Goal: Transaction & Acquisition: Download file/media

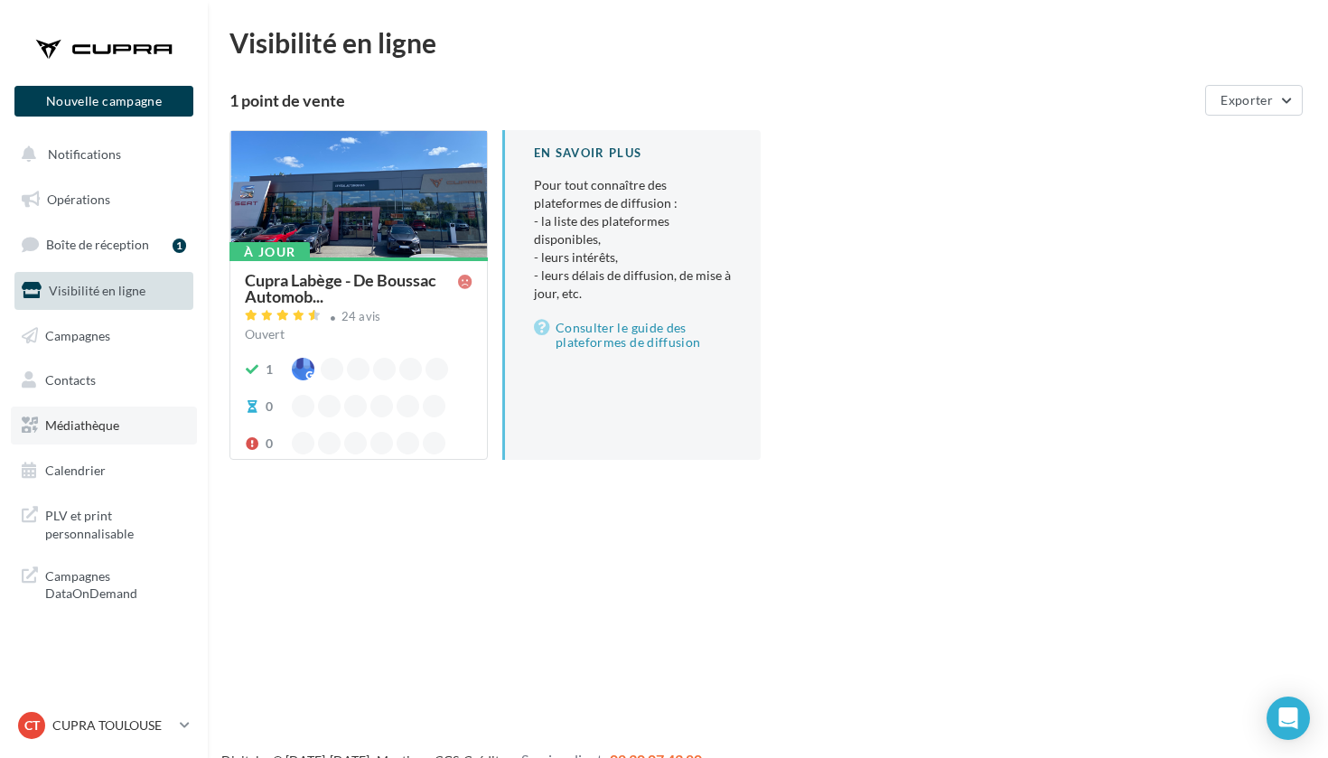
click at [98, 427] on span "Médiathèque" at bounding box center [82, 424] width 74 height 15
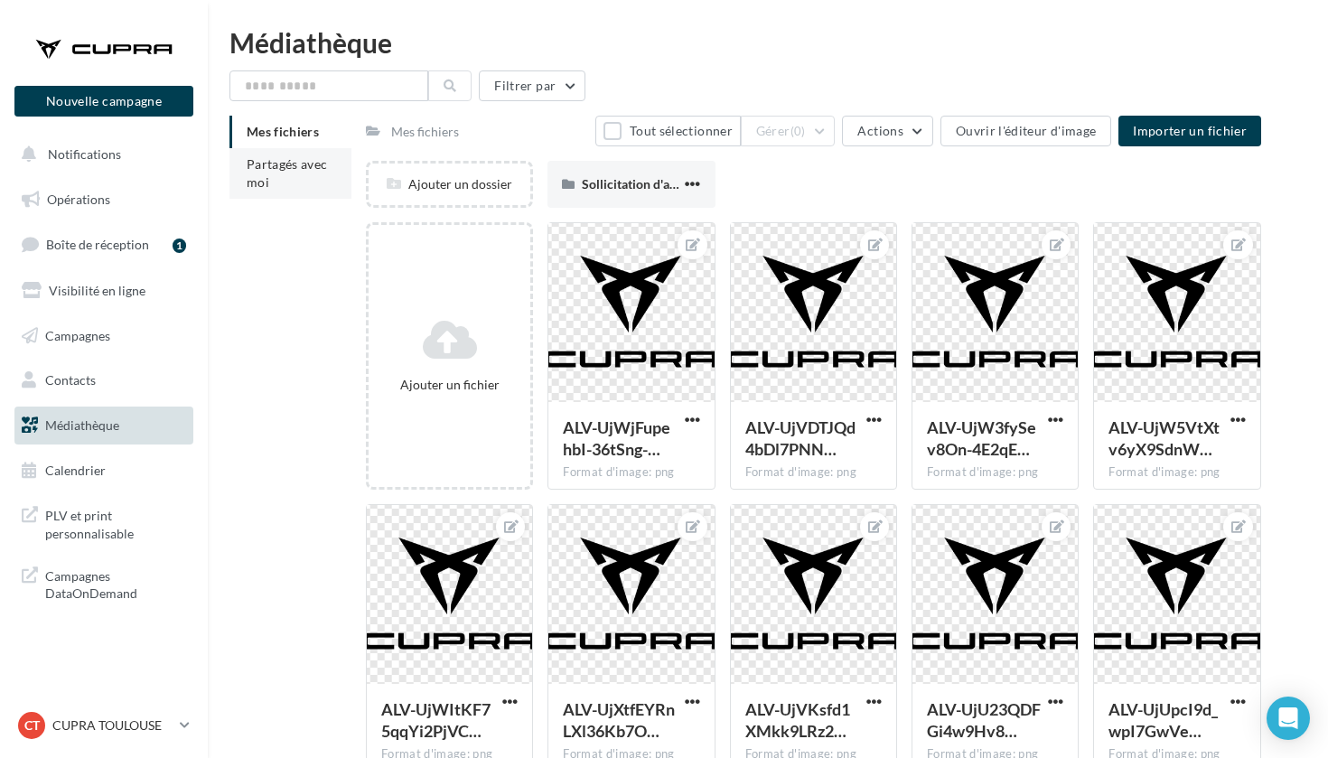
click at [314, 173] on li "Partagés avec moi" at bounding box center [291, 173] width 122 height 51
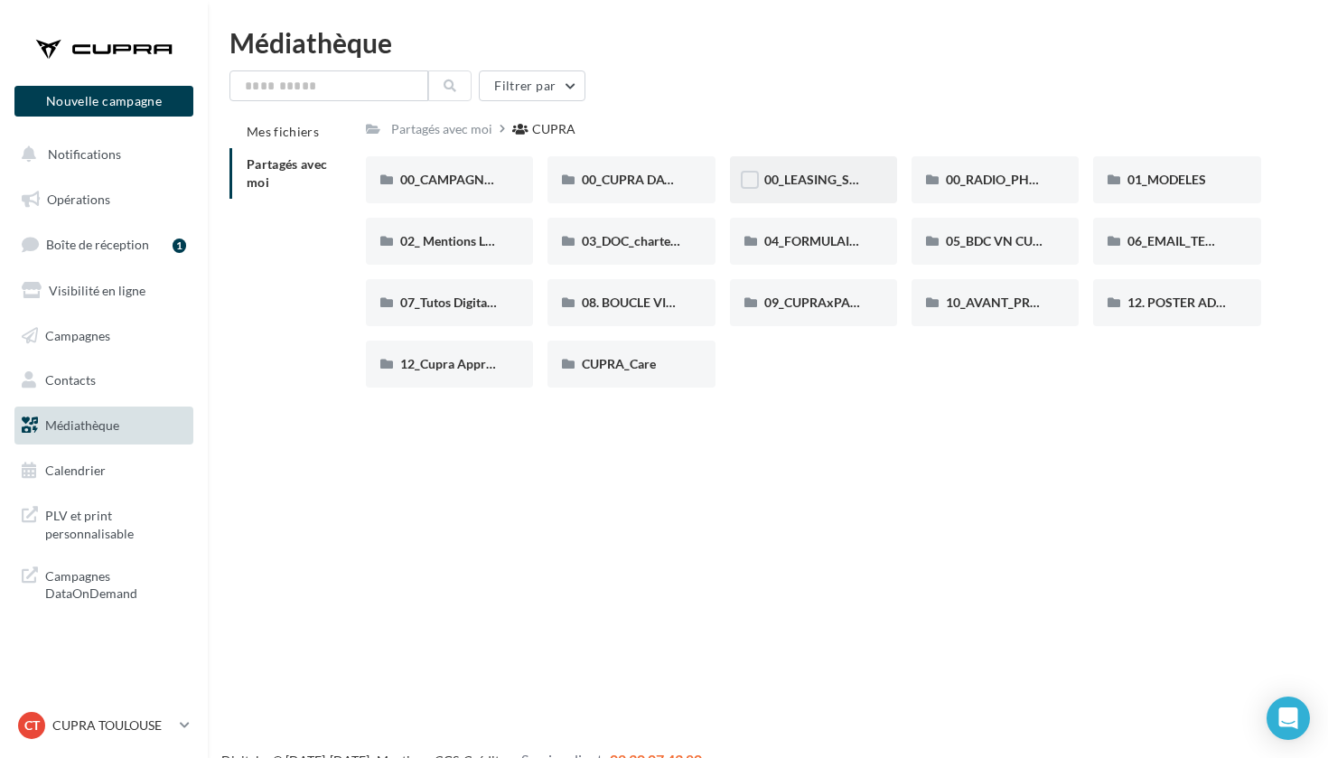
click at [825, 194] on div "00_LEASING_SOCIAL_ÉLECTRIQUE" at bounding box center [813, 179] width 167 height 47
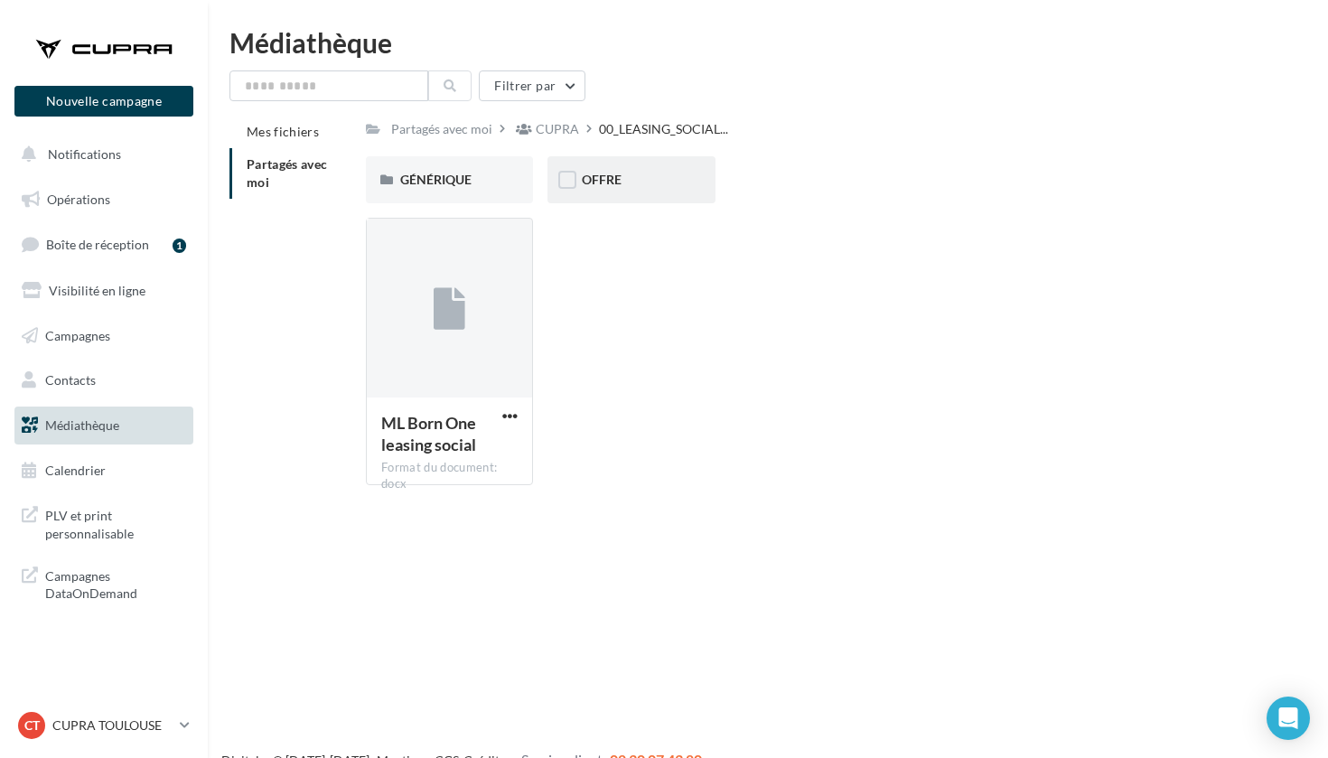
click at [614, 193] on div "OFFRE" at bounding box center [631, 179] width 167 height 47
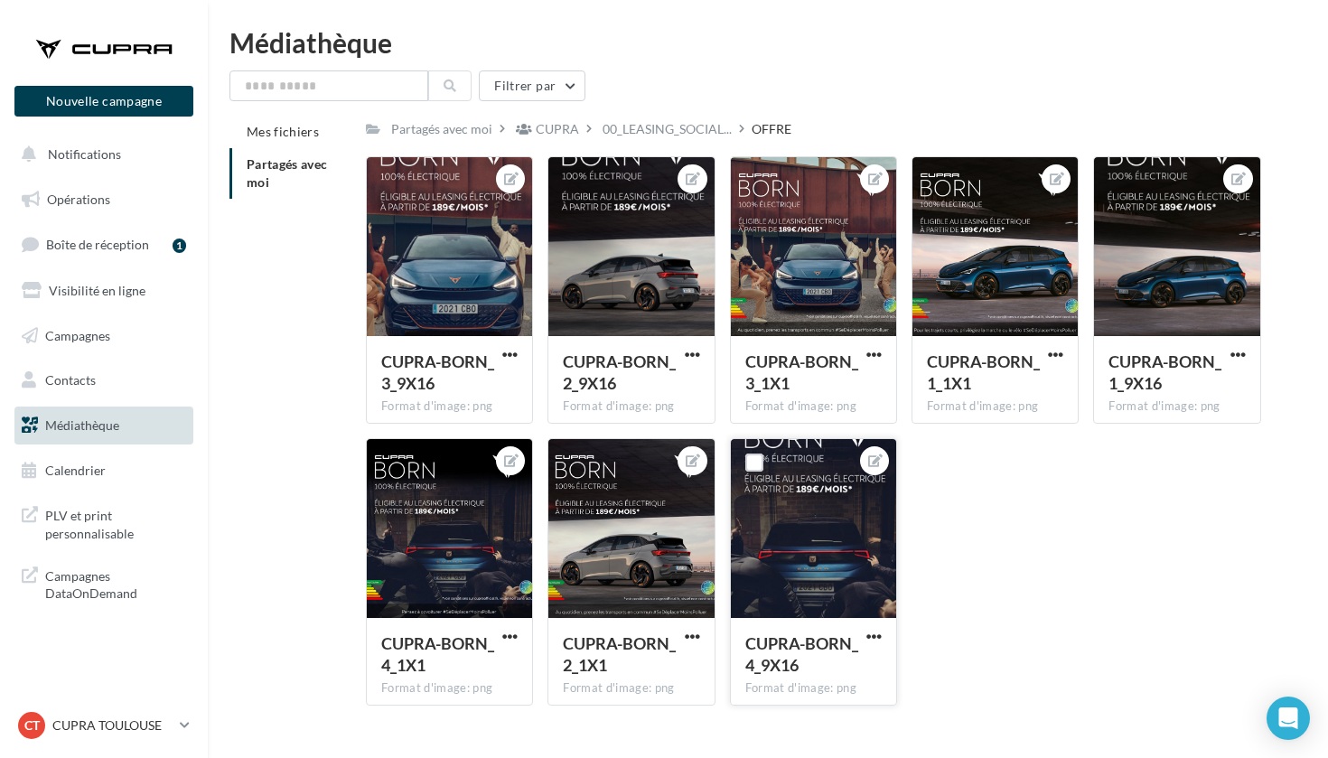
click at [830, 558] on div at bounding box center [813, 529] width 165 height 181
click at [509, 639] on span "button" at bounding box center [509, 636] width 15 height 15
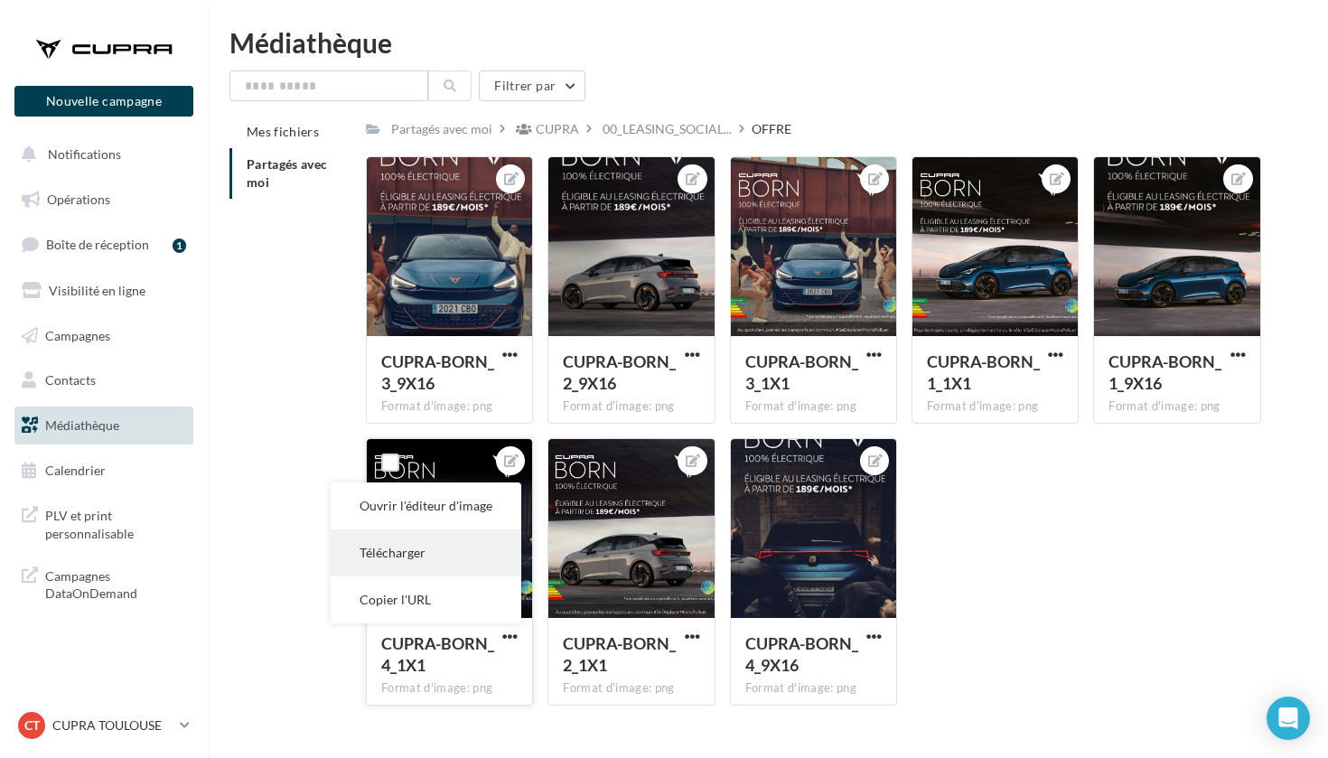
click at [445, 547] on button "Télécharger" at bounding box center [426, 553] width 191 height 47
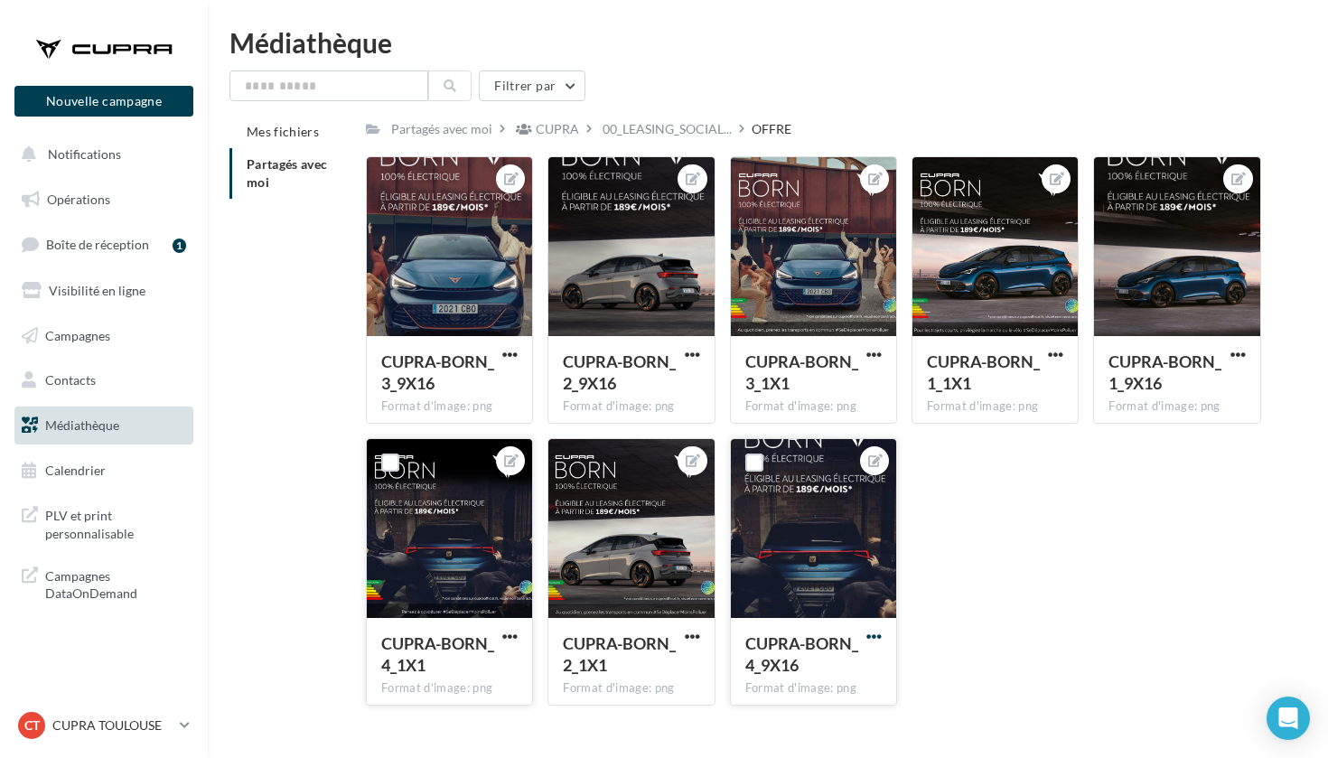
click at [880, 638] on span "button" at bounding box center [874, 636] width 15 height 15
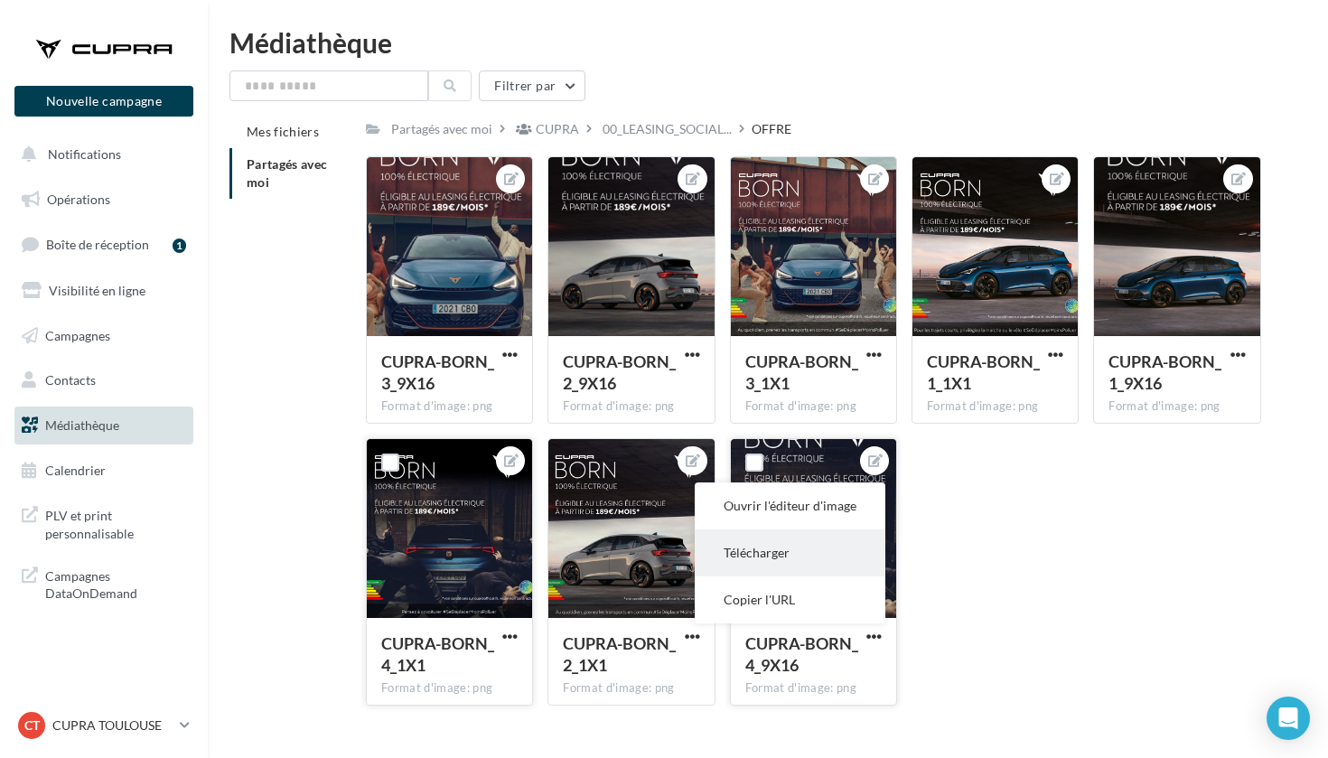
drag, startPoint x: 786, startPoint y: 602, endPoint x: 784, endPoint y: 553, distance: 48.8
click at [784, 553] on button "Télécharger" at bounding box center [790, 553] width 191 height 47
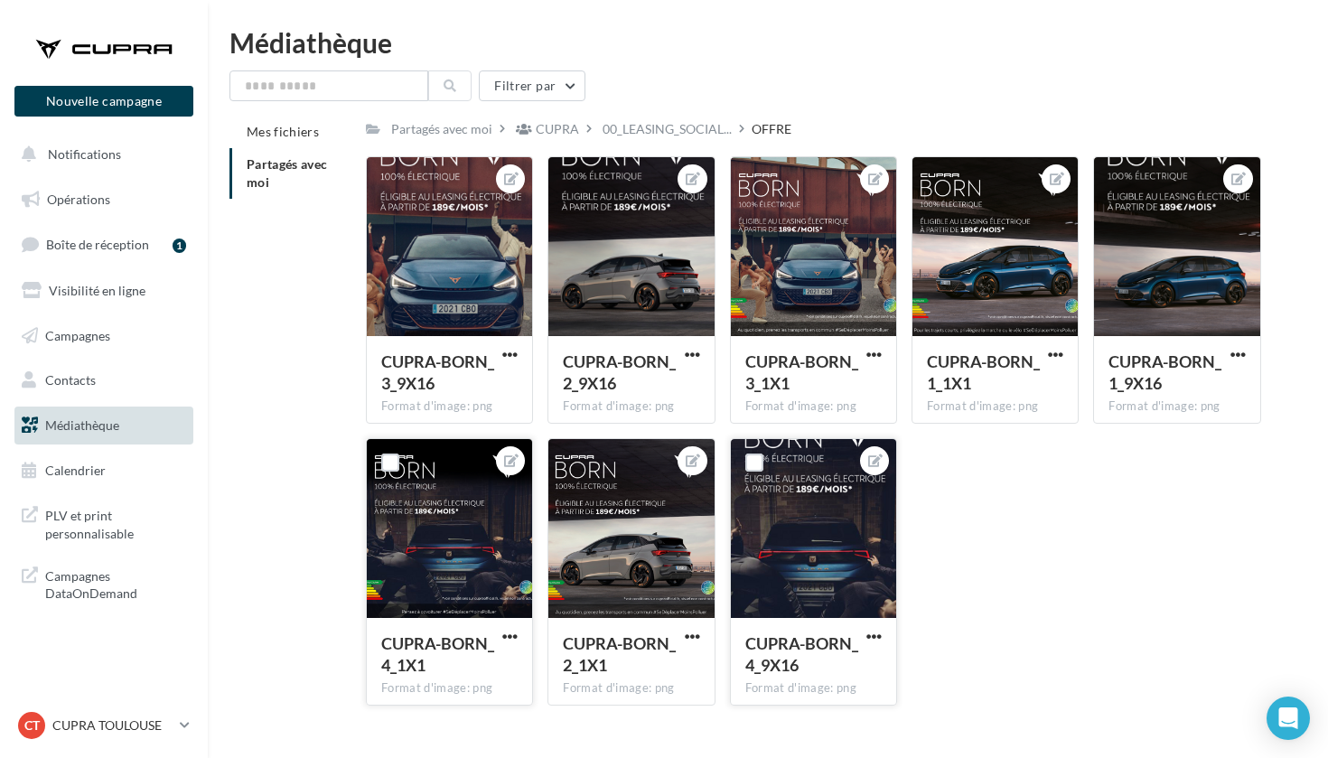
click at [1007, 509] on div "CUPRA-BORN_3_9X16 Format d'image: png CUPRA-BORN_3_9X16 CUPRA-BORN_2_9X16 Forma…" at bounding box center [821, 438] width 910 height 564
click at [695, 352] on span "button" at bounding box center [692, 354] width 15 height 15
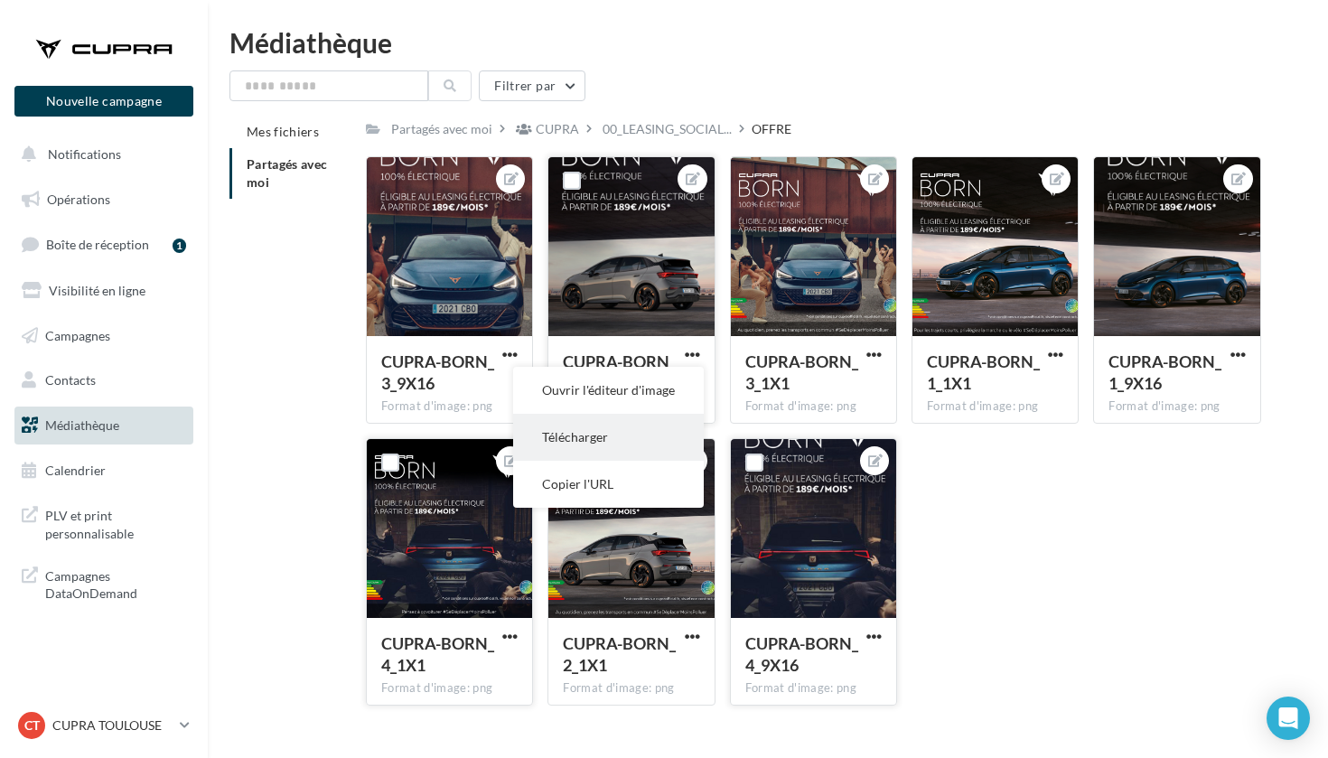
click at [608, 438] on button "Télécharger" at bounding box center [608, 437] width 191 height 47
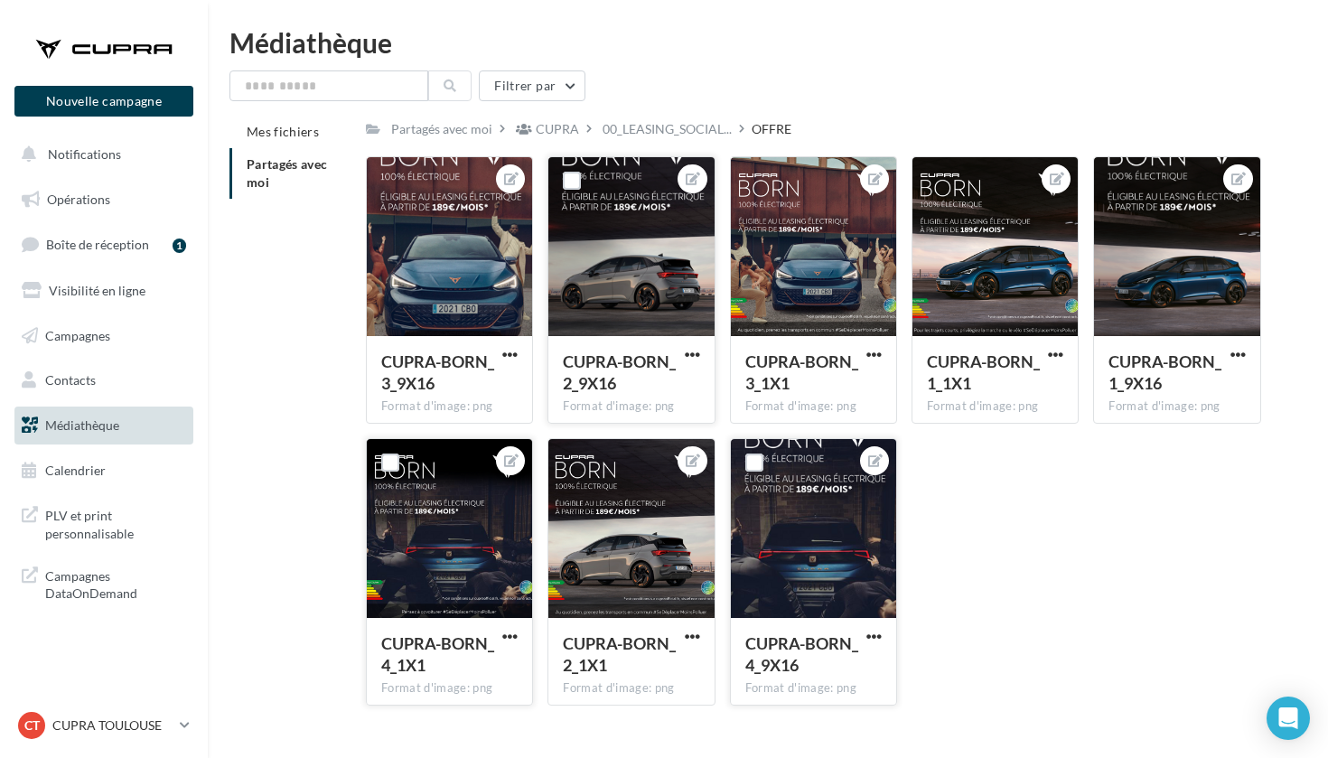
click at [1093, 509] on div "CUPRA-BORN_3_9X16 Format d'image: png CUPRA-BORN_3_9X16 CUPRA-BORN_2_9X16 Forma…" at bounding box center [821, 438] width 910 height 564
click at [690, 634] on span "button" at bounding box center [692, 636] width 15 height 15
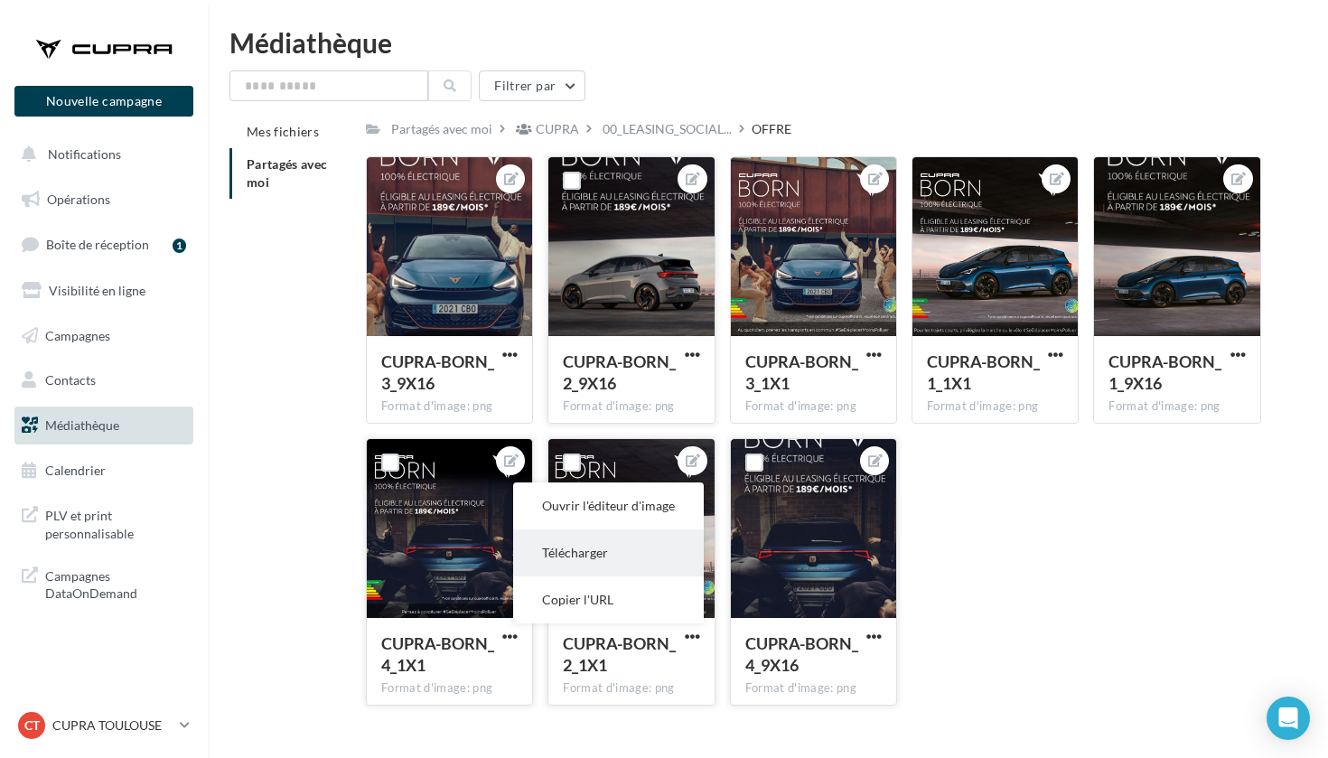
click at [616, 567] on button "Télécharger" at bounding box center [608, 553] width 191 height 47
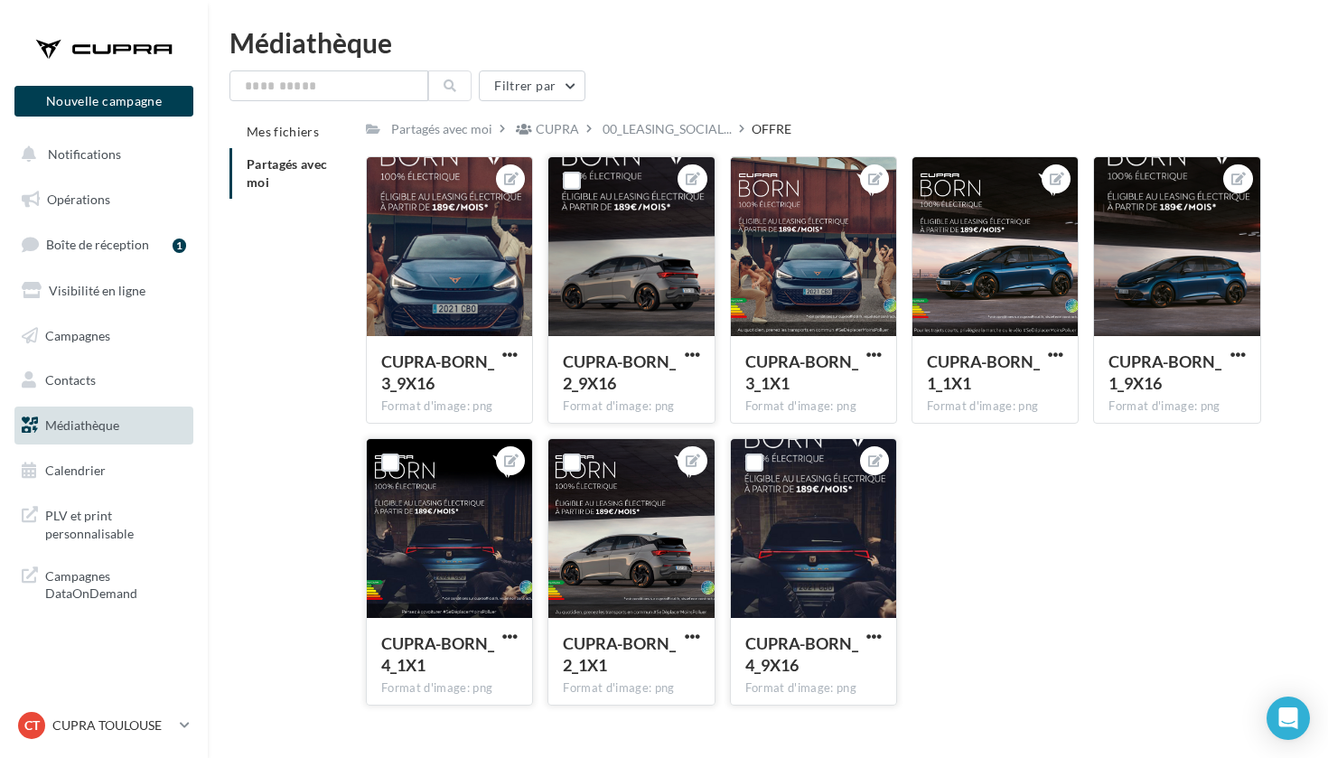
click at [1081, 511] on div "CUPRA-BORN_3_9X16 Format d'image: png CUPRA-BORN_3_9X16 CUPRA-BORN_2_9X16 Forma…" at bounding box center [821, 438] width 910 height 564
click at [868, 349] on span "button" at bounding box center [874, 354] width 15 height 15
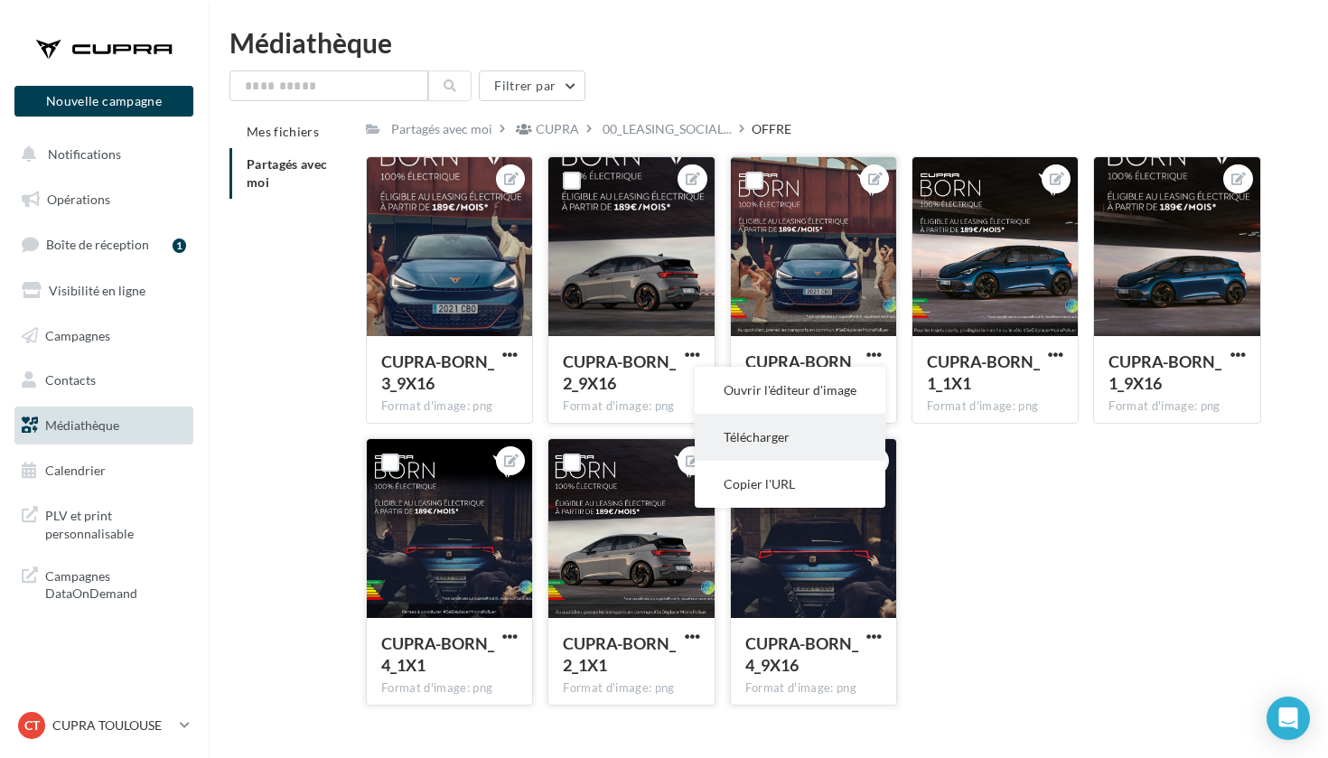
click at [797, 434] on button "Télécharger" at bounding box center [790, 437] width 191 height 47
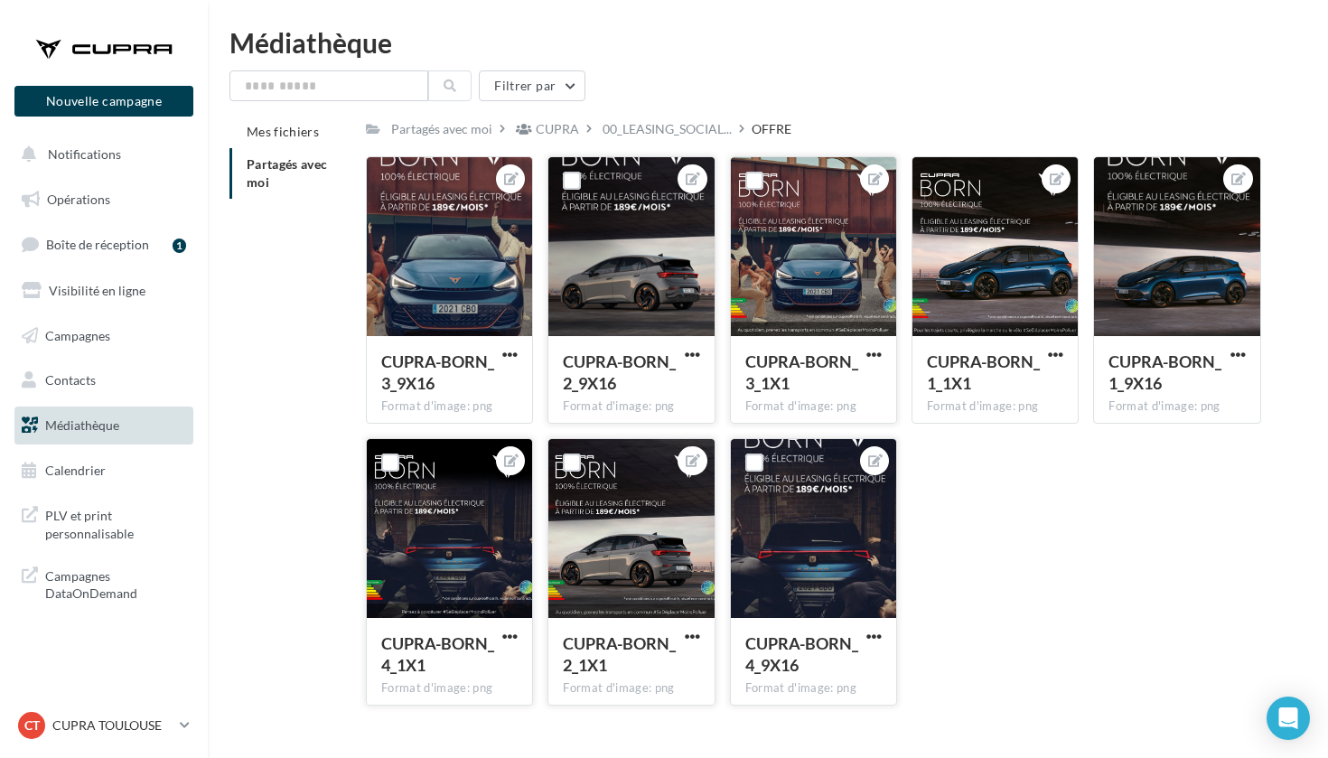
click at [1101, 461] on div "CUPRA-BORN_3_9X16 Format d'image: png CUPRA-BORN_3_9X16 CUPRA-BORN_2_9X16 Forma…" at bounding box center [821, 438] width 910 height 564
click at [870, 645] on button "button" at bounding box center [874, 638] width 23 height 18
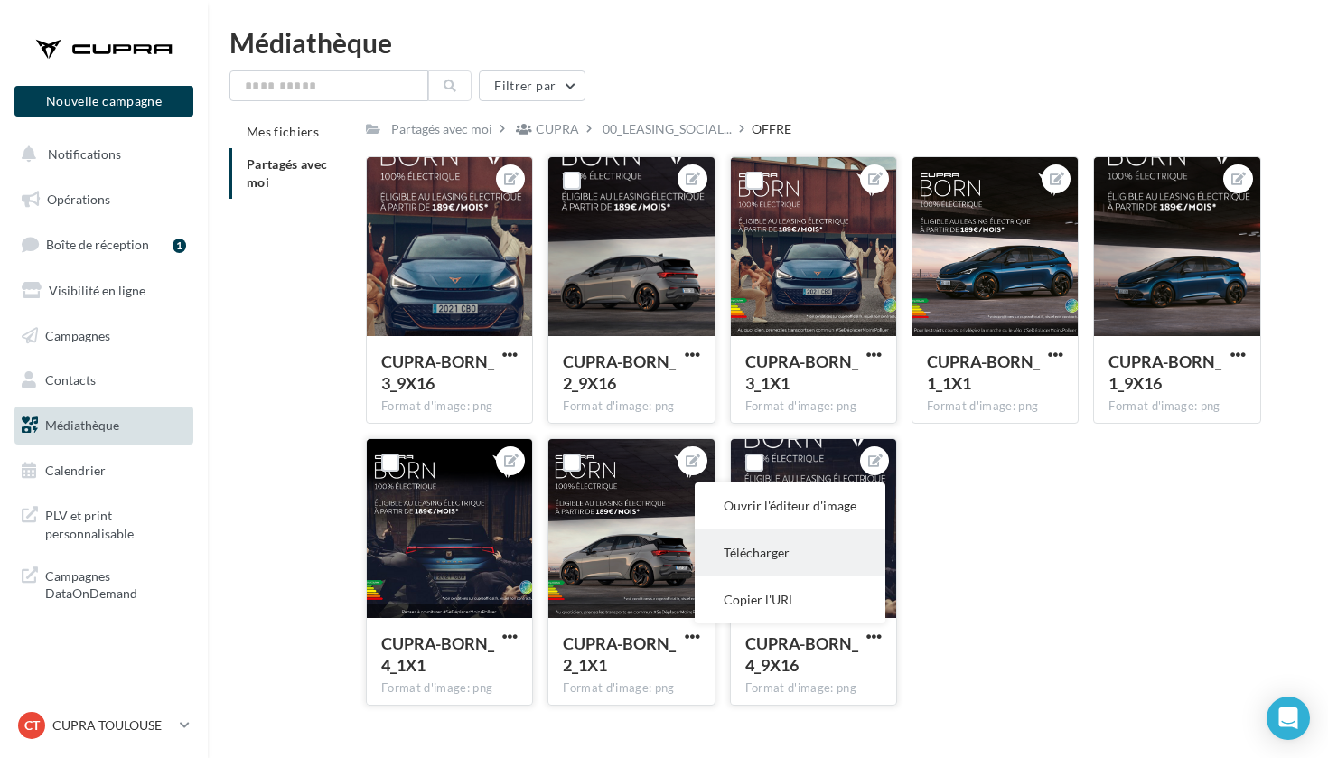
click at [819, 561] on button "Télécharger" at bounding box center [790, 553] width 191 height 47
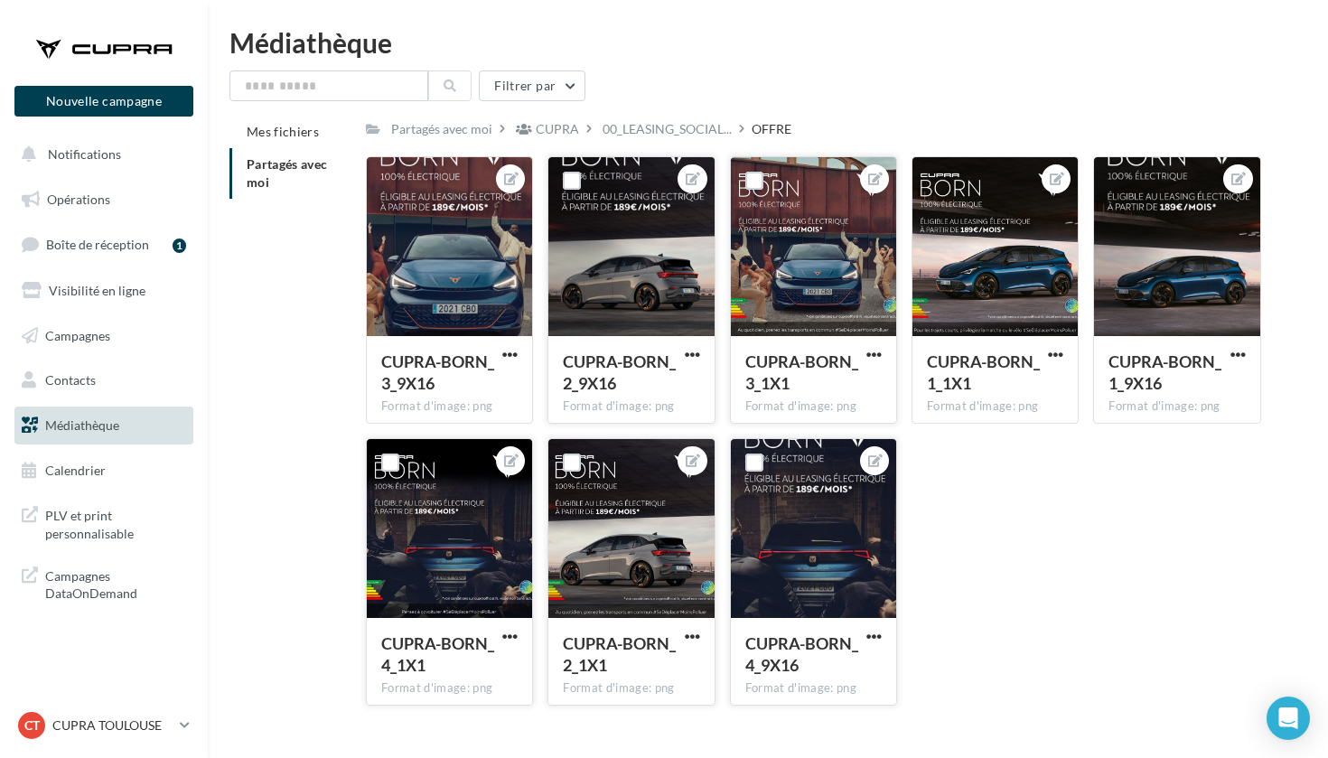
click at [851, 69] on div "Médiathèque Filtrer par Mes fichiers Partagés avec moi Partagés avec moi CUPRA …" at bounding box center [768, 374] width 1121 height 691
click at [676, 120] on span "00_LEASING_SOCIAL..." at bounding box center [667, 129] width 129 height 18
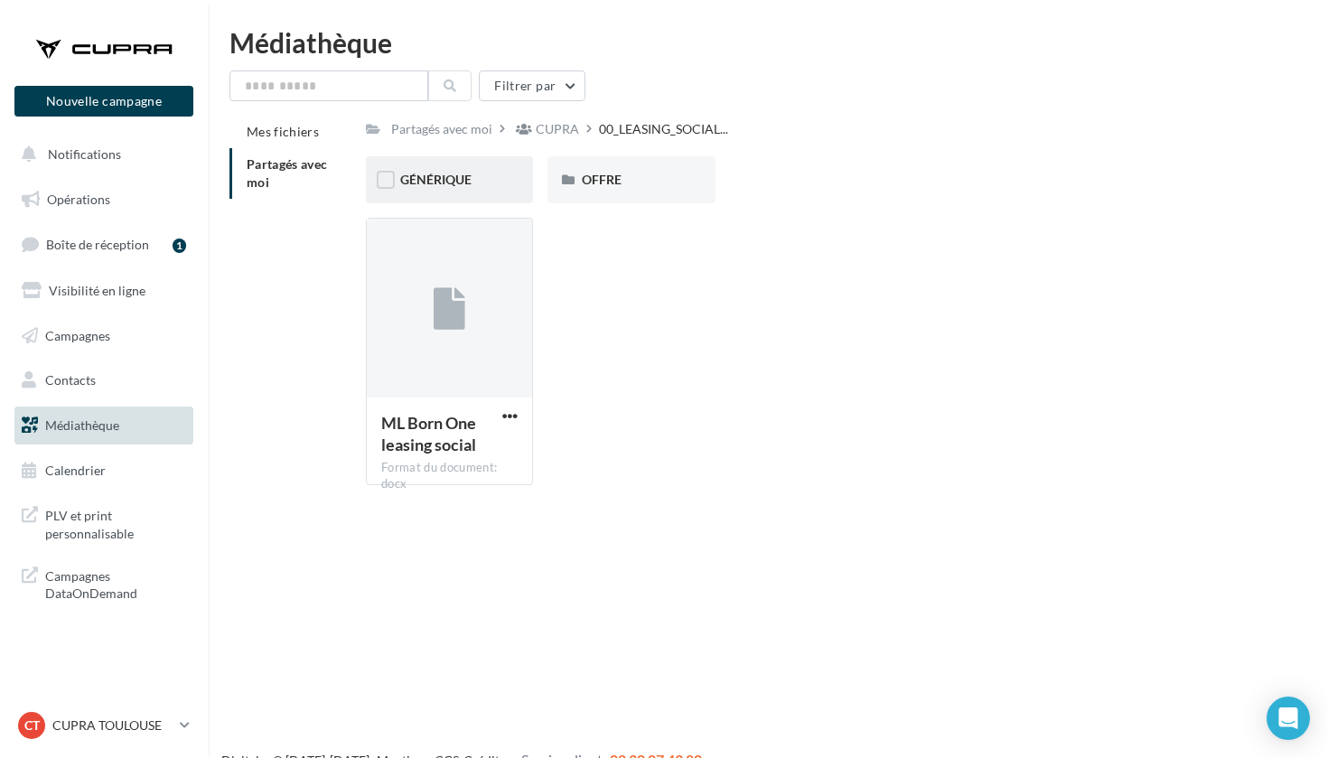
click at [478, 183] on div "GÉNÉRIQUE" at bounding box center [449, 180] width 98 height 18
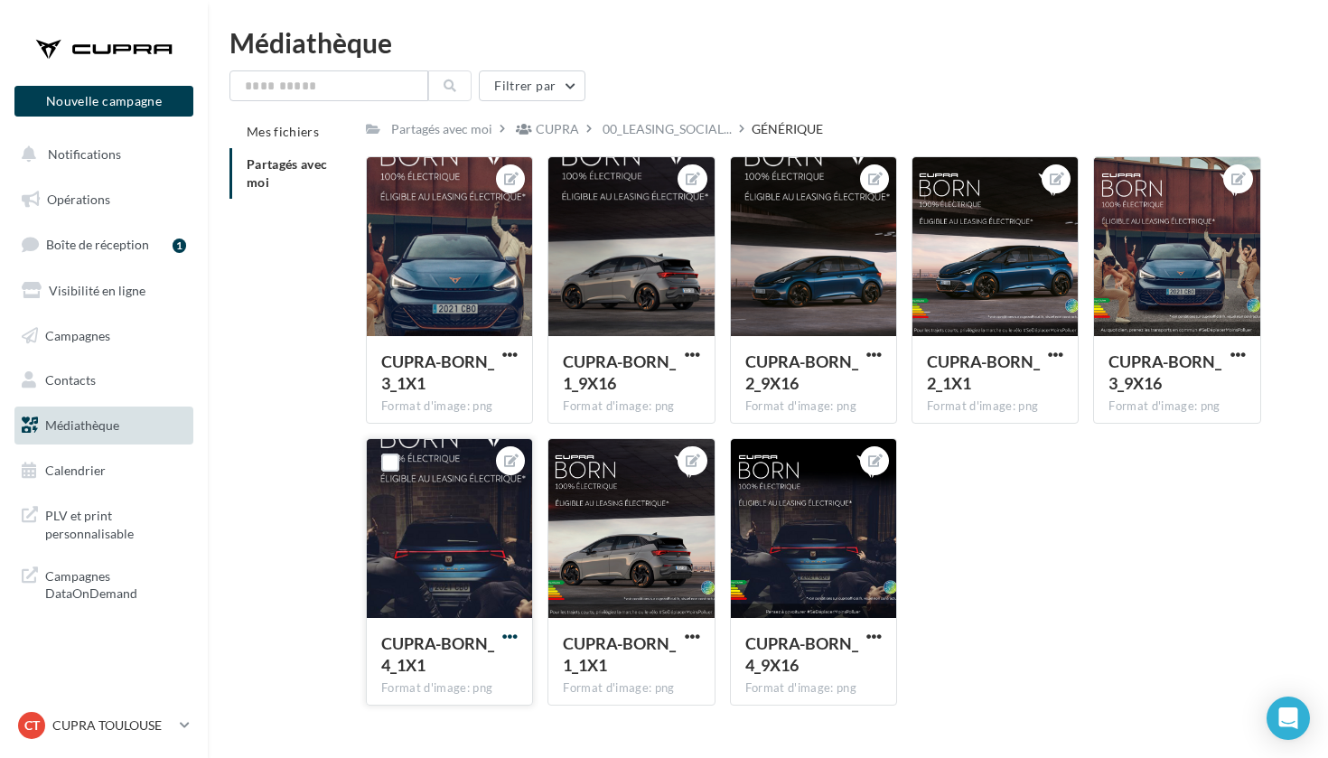
click at [514, 641] on span "button" at bounding box center [509, 636] width 15 height 15
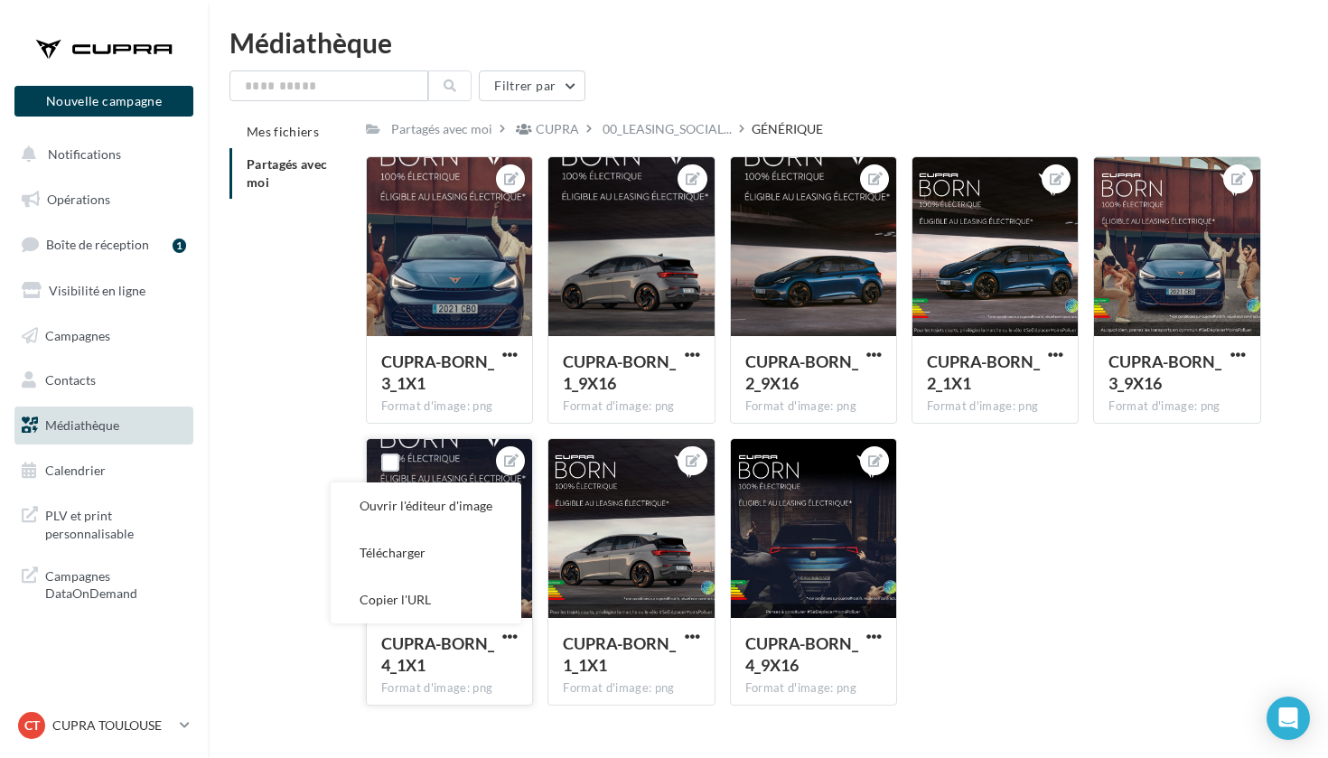
click at [453, 546] on button "Télécharger" at bounding box center [426, 553] width 191 height 47
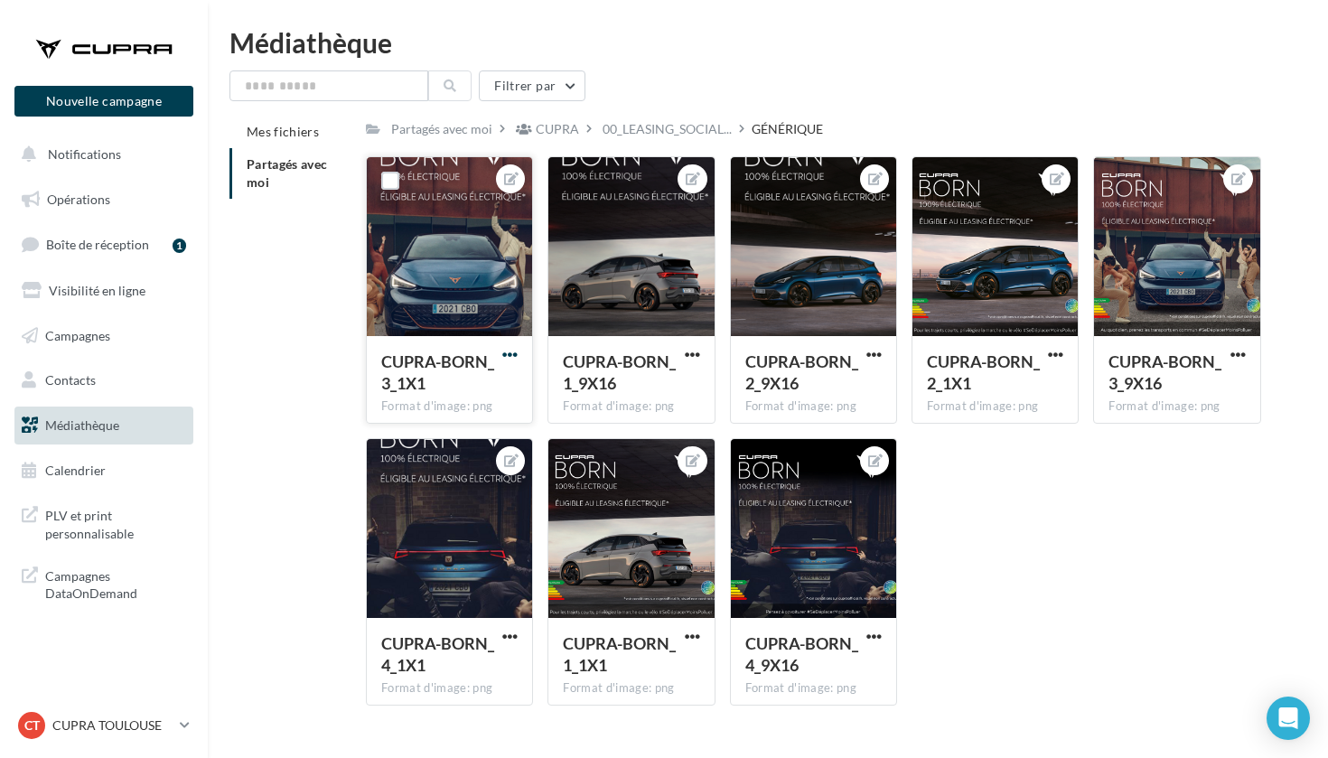
click at [504, 357] on span "button" at bounding box center [509, 354] width 15 height 15
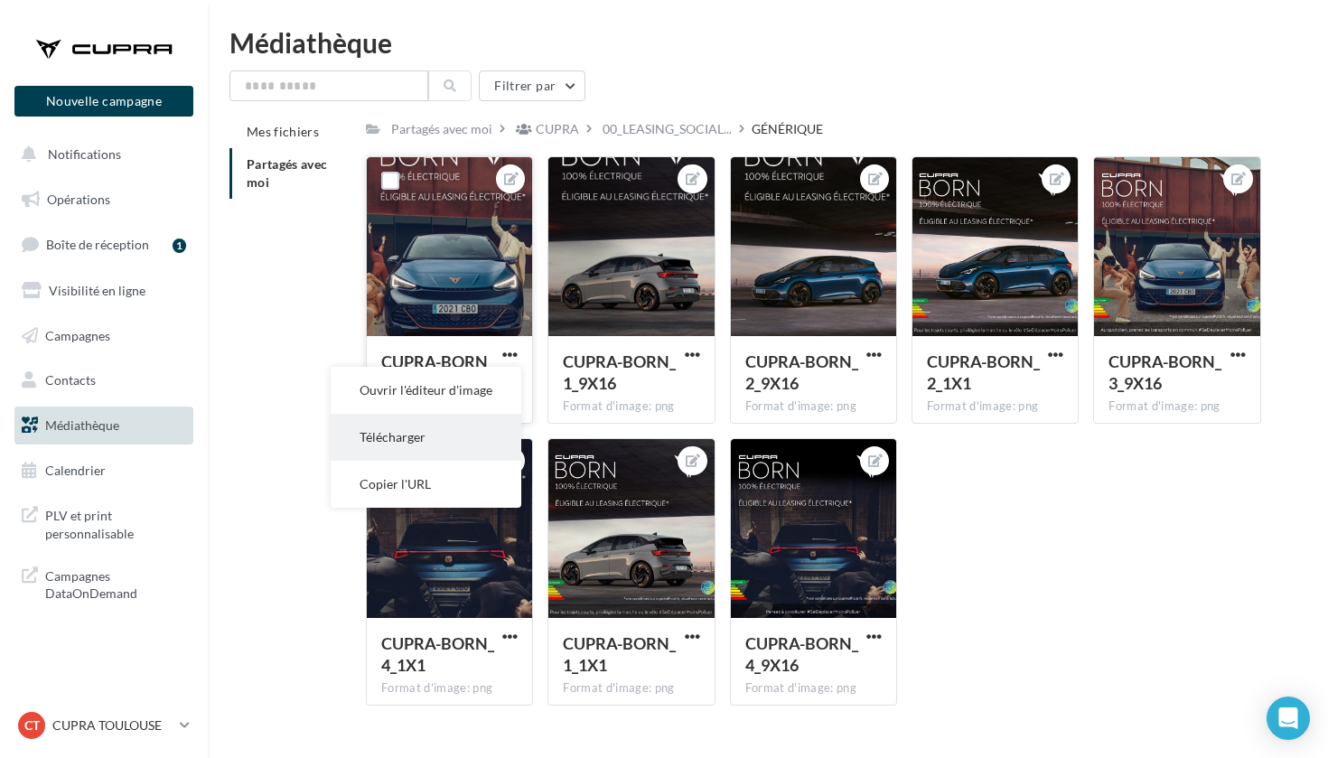
click at [452, 430] on button "Télécharger" at bounding box center [426, 437] width 191 height 47
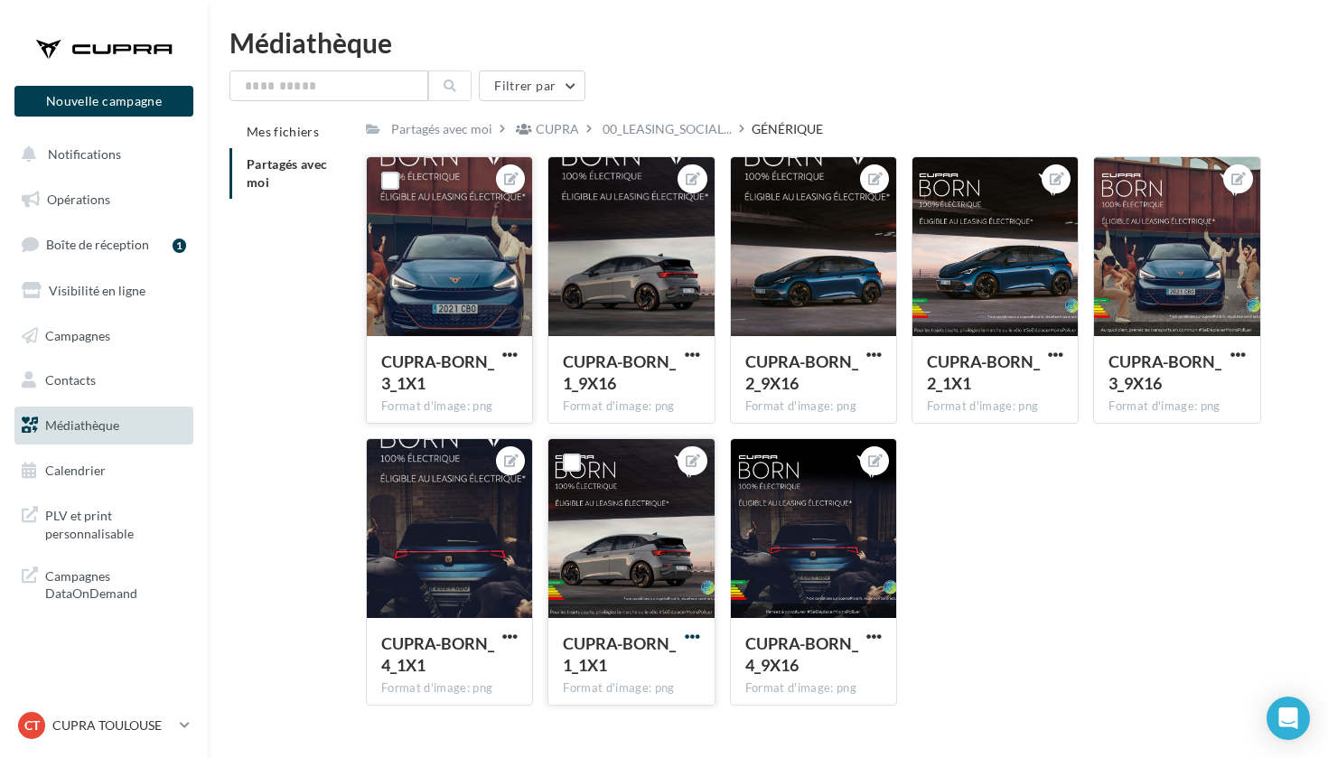
click at [686, 642] on span "button" at bounding box center [692, 636] width 15 height 15
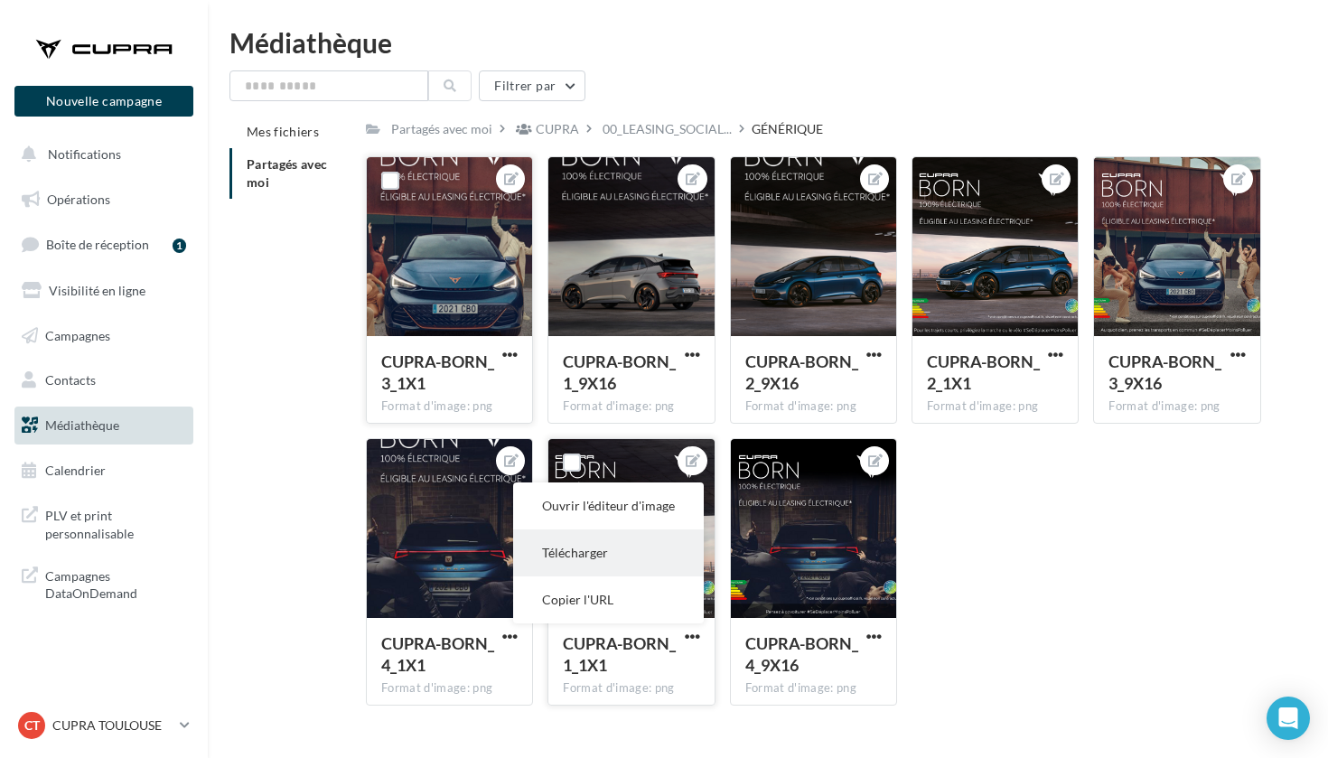
click at [613, 566] on button "Télécharger" at bounding box center [608, 553] width 191 height 47
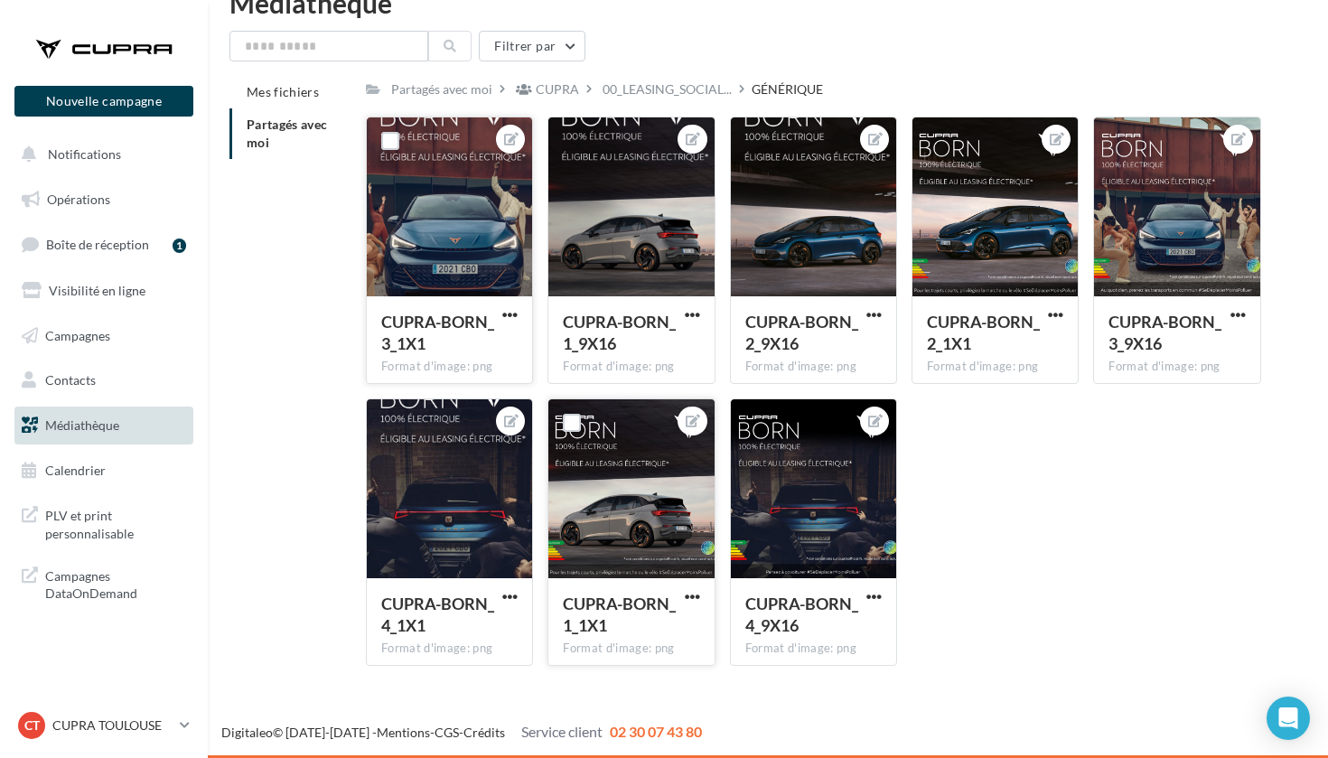
scroll to position [41, 0]
click at [687, 596] on span "button" at bounding box center [692, 596] width 15 height 15
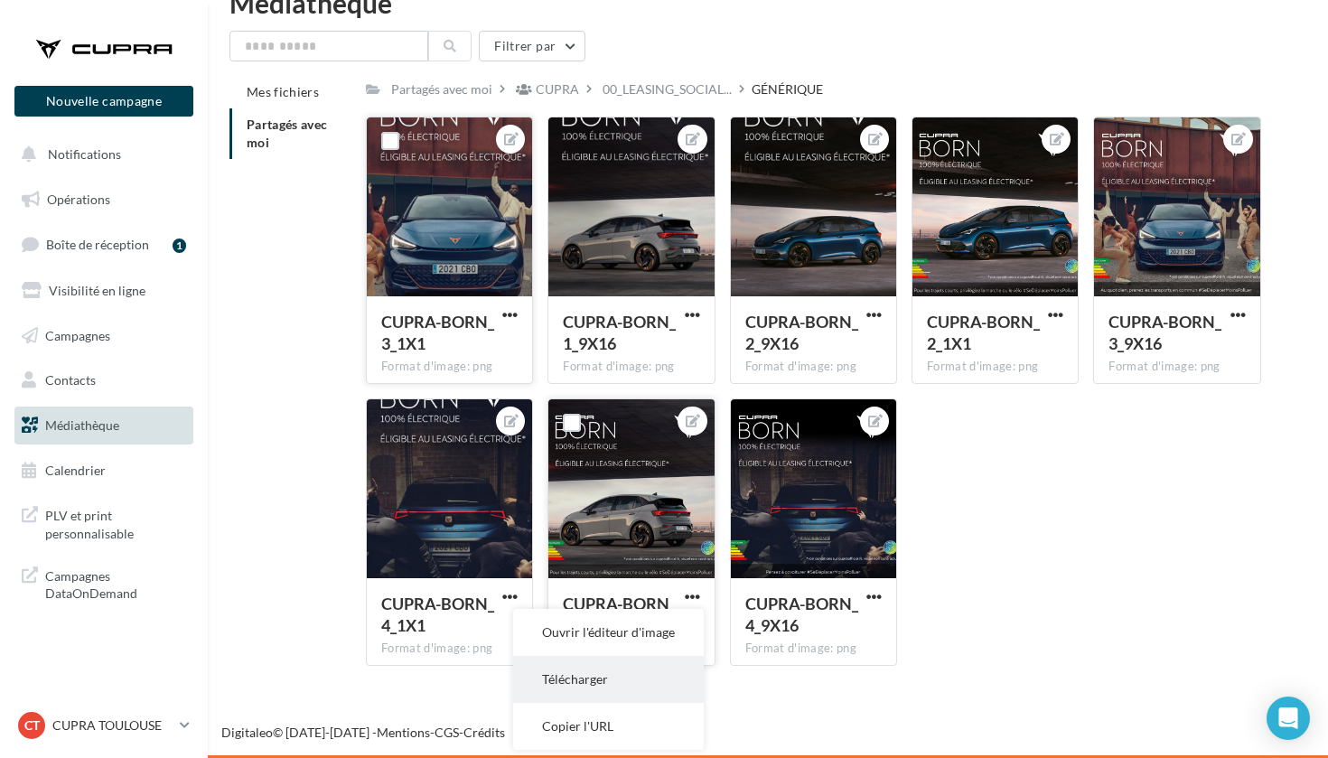
click at [637, 692] on button "Télécharger" at bounding box center [608, 679] width 191 height 47
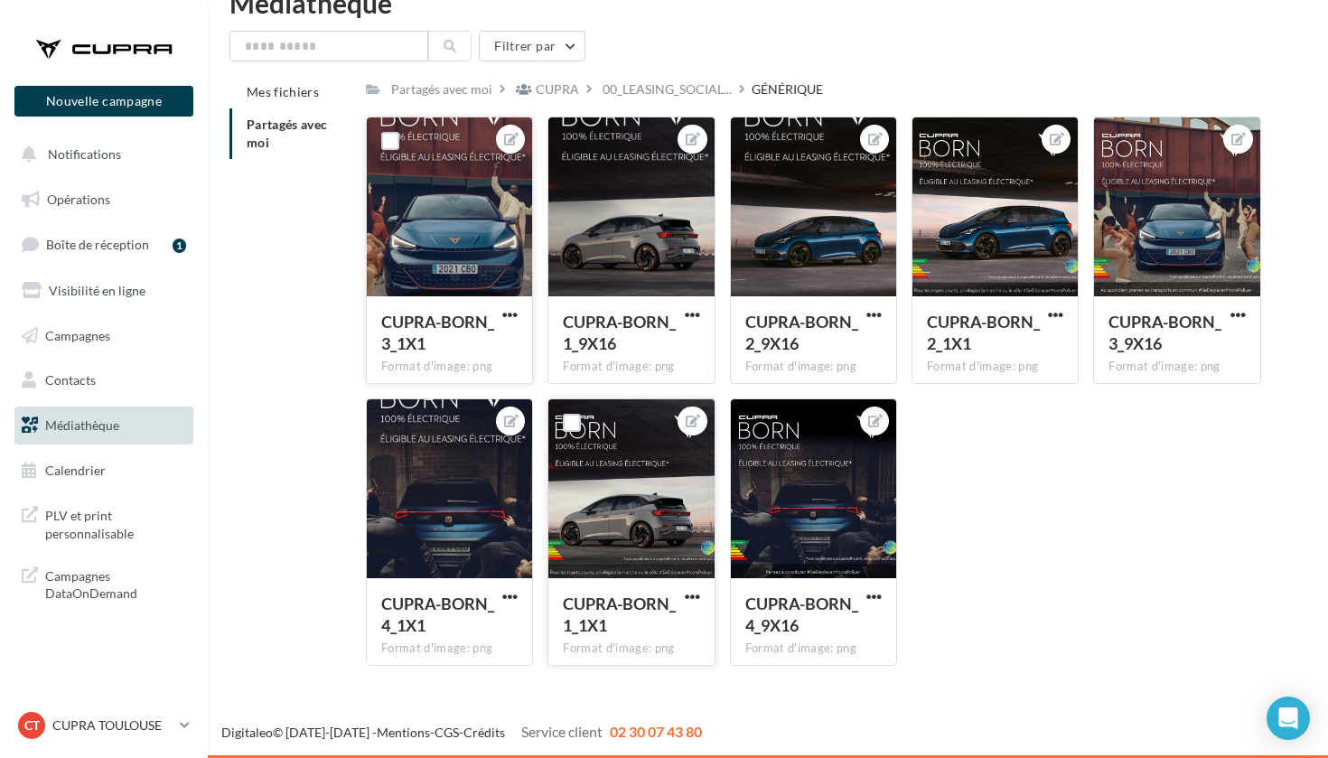
click at [947, 52] on div "Filtrer par" at bounding box center [768, 46] width 1077 height 31
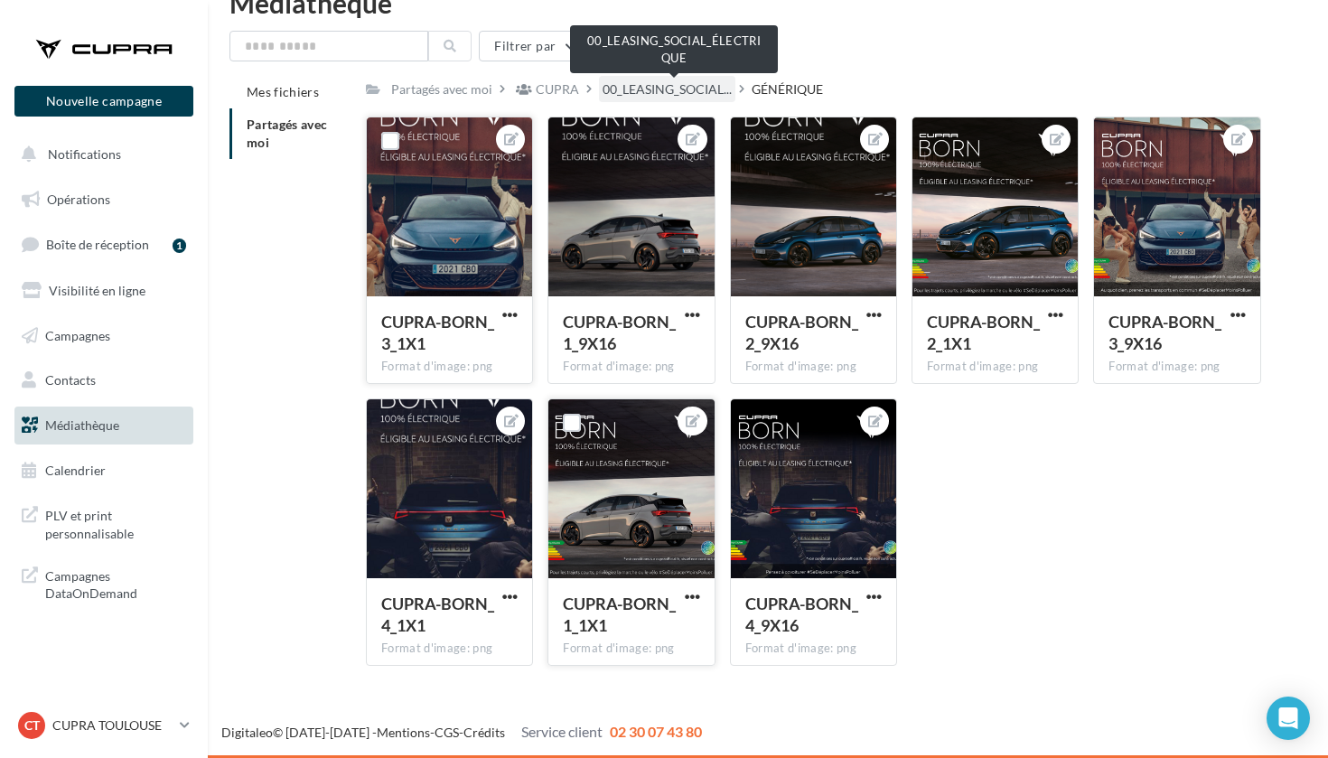
click at [672, 83] on span "00_LEASING_SOCIAL..." at bounding box center [667, 89] width 129 height 18
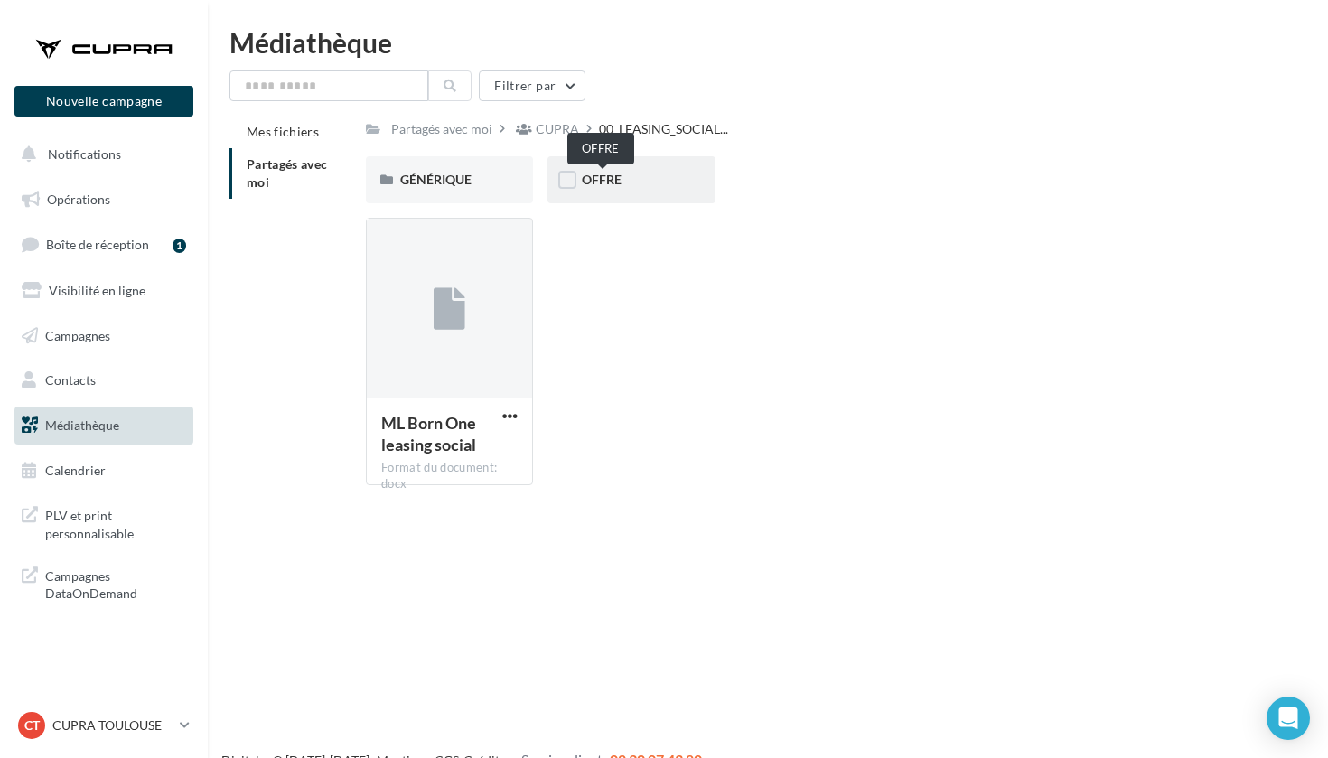
click at [610, 178] on span "OFFRE" at bounding box center [602, 179] width 40 height 15
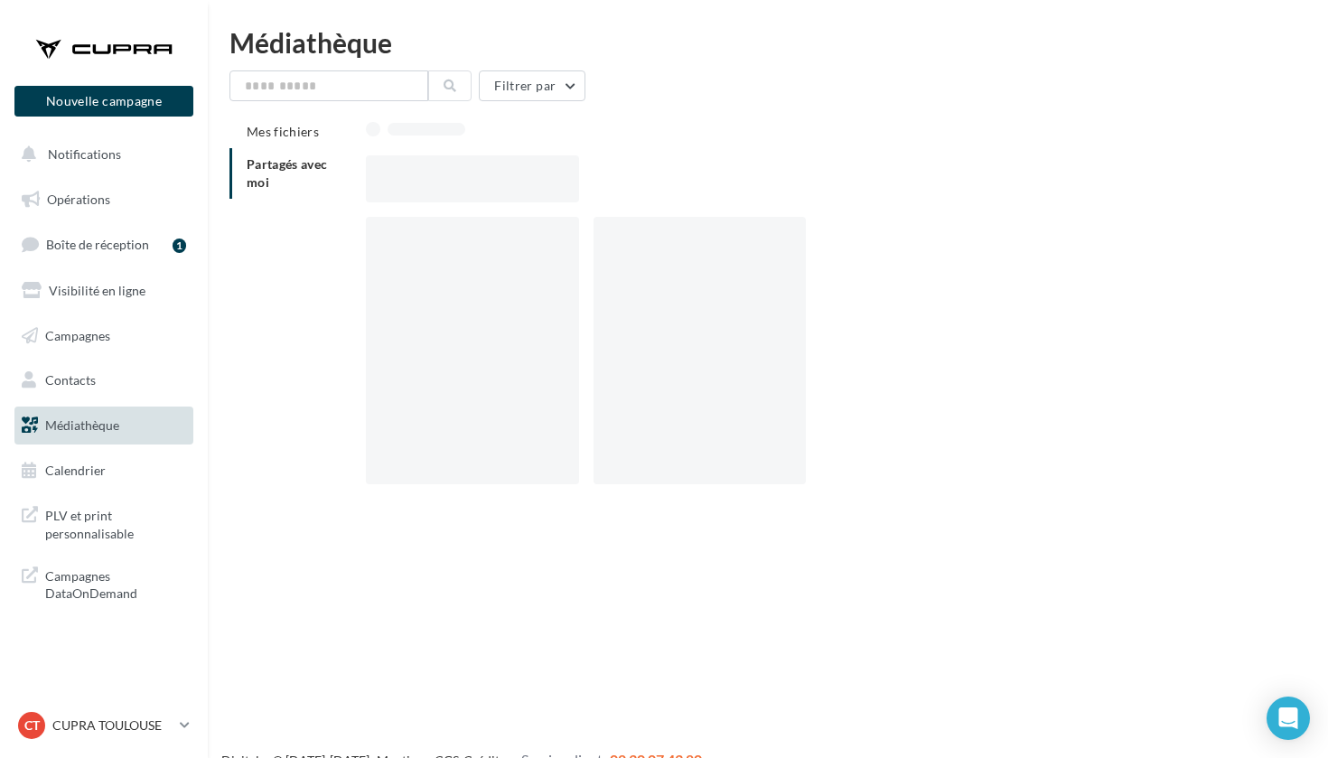
click at [610, 178] on div at bounding box center [821, 178] width 910 height 47
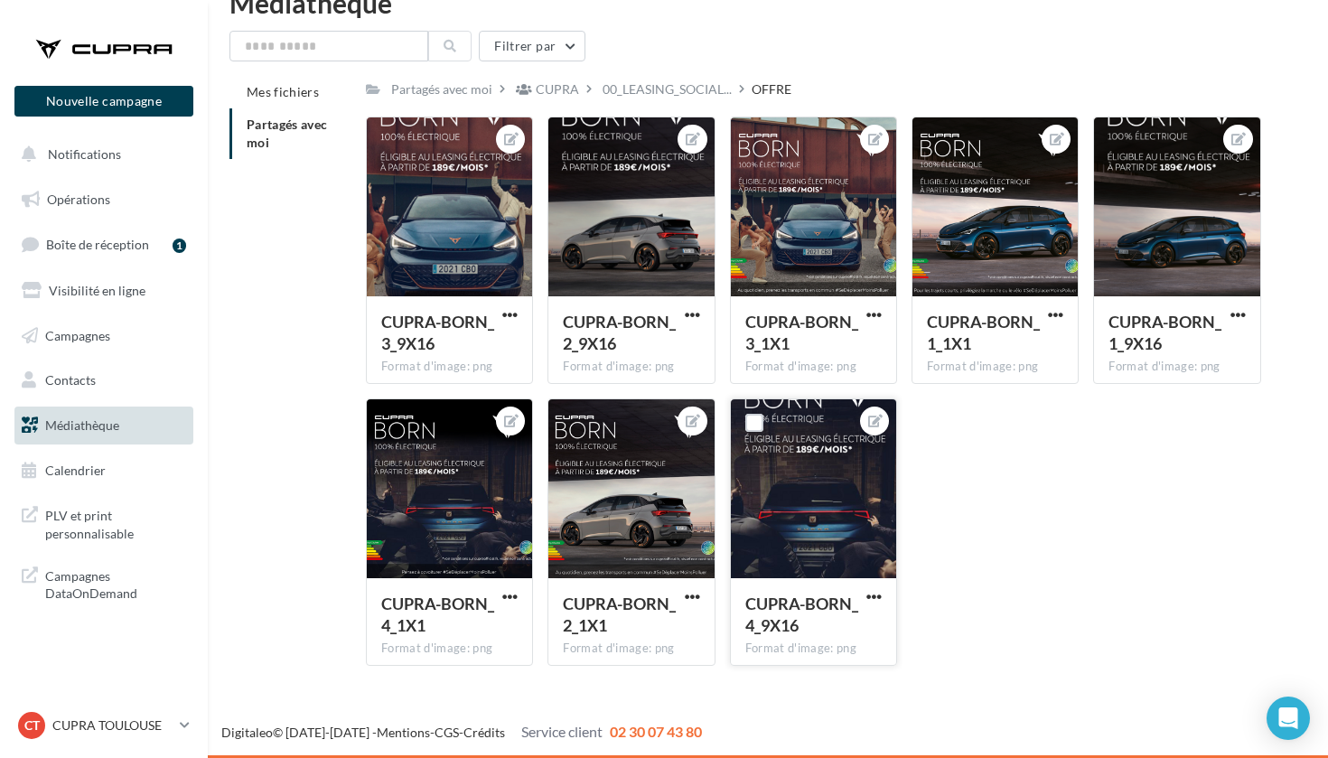
scroll to position [41, 0]
click at [870, 598] on span "button" at bounding box center [874, 596] width 15 height 15
click at [755, 674] on button "Télécharger" at bounding box center [790, 679] width 191 height 47
click at [948, 534] on div "CUPRA-BORN_3_9X16 Format d'image: png CUPRA-BORN_3_9X16 CUPRA-BORN_2_9X16 Forma…" at bounding box center [821, 399] width 910 height 564
click at [697, 593] on span "button" at bounding box center [692, 596] width 15 height 15
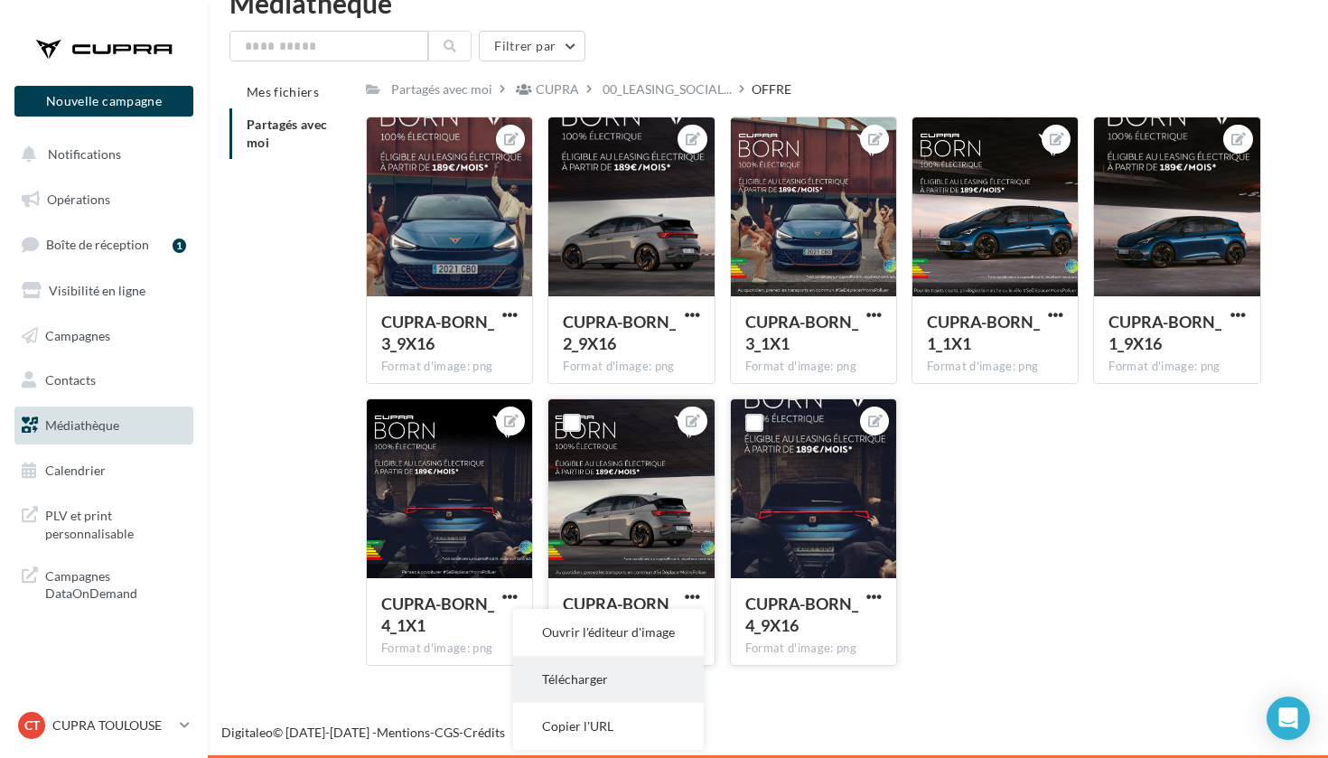
click at [589, 676] on button "Télécharger" at bounding box center [608, 679] width 191 height 47
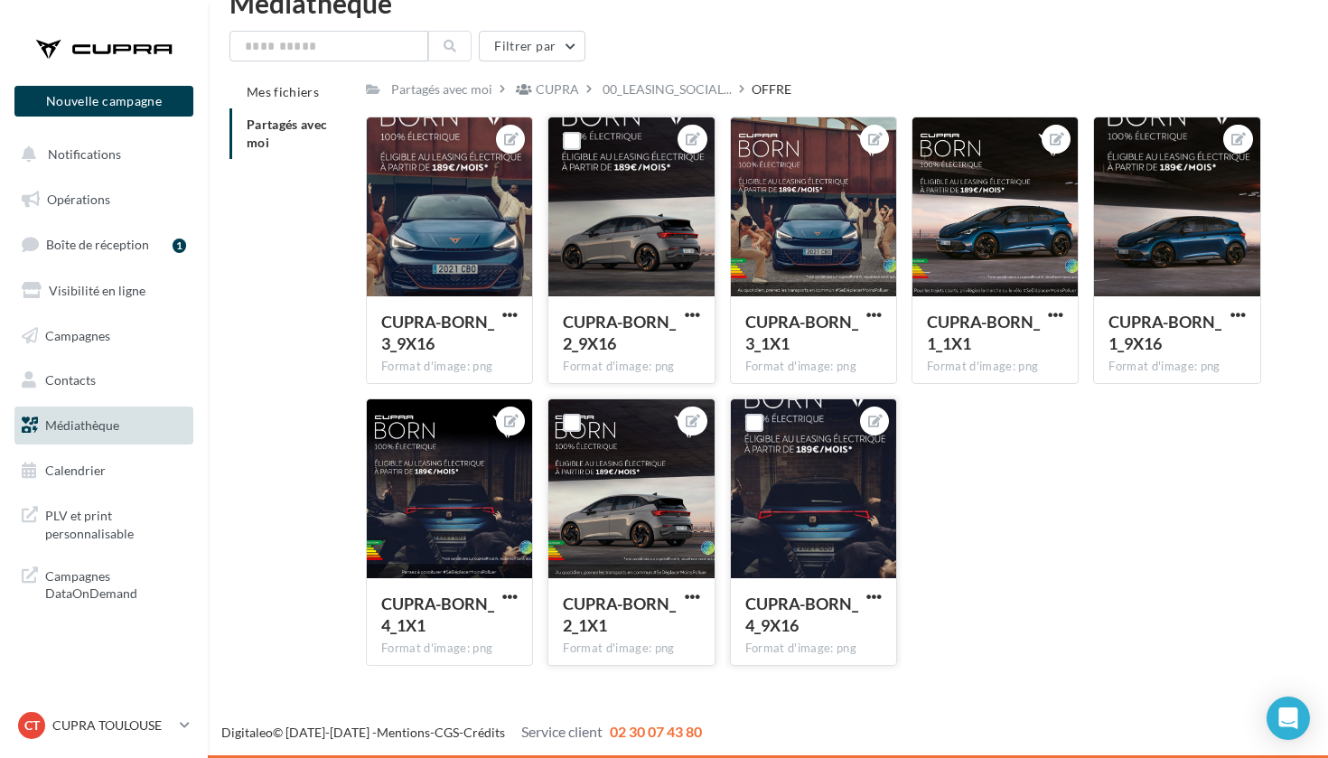
click at [680, 314] on div "CUPRA-BORN_2_9X16" at bounding box center [631, 335] width 136 height 48
click at [689, 307] on span "button" at bounding box center [692, 314] width 15 height 15
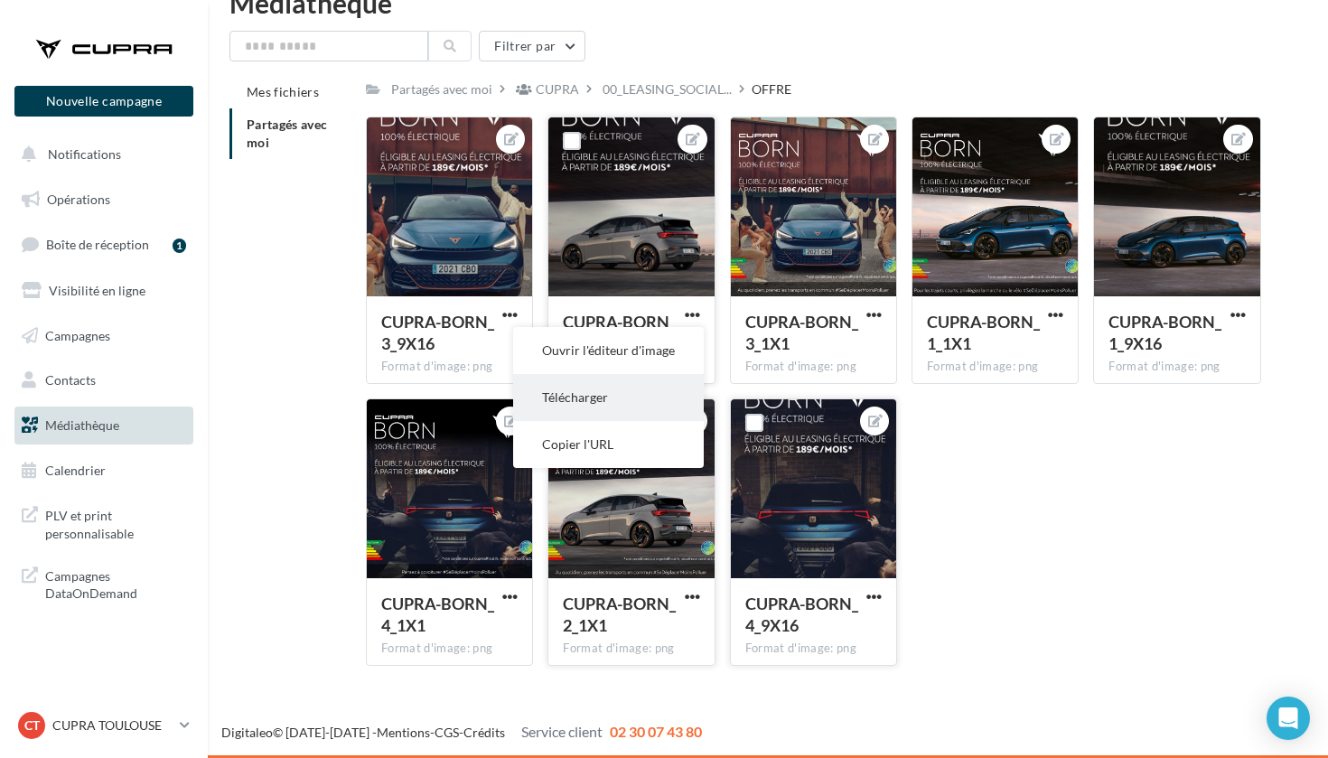
click at [628, 394] on button "Télécharger" at bounding box center [608, 397] width 191 height 47
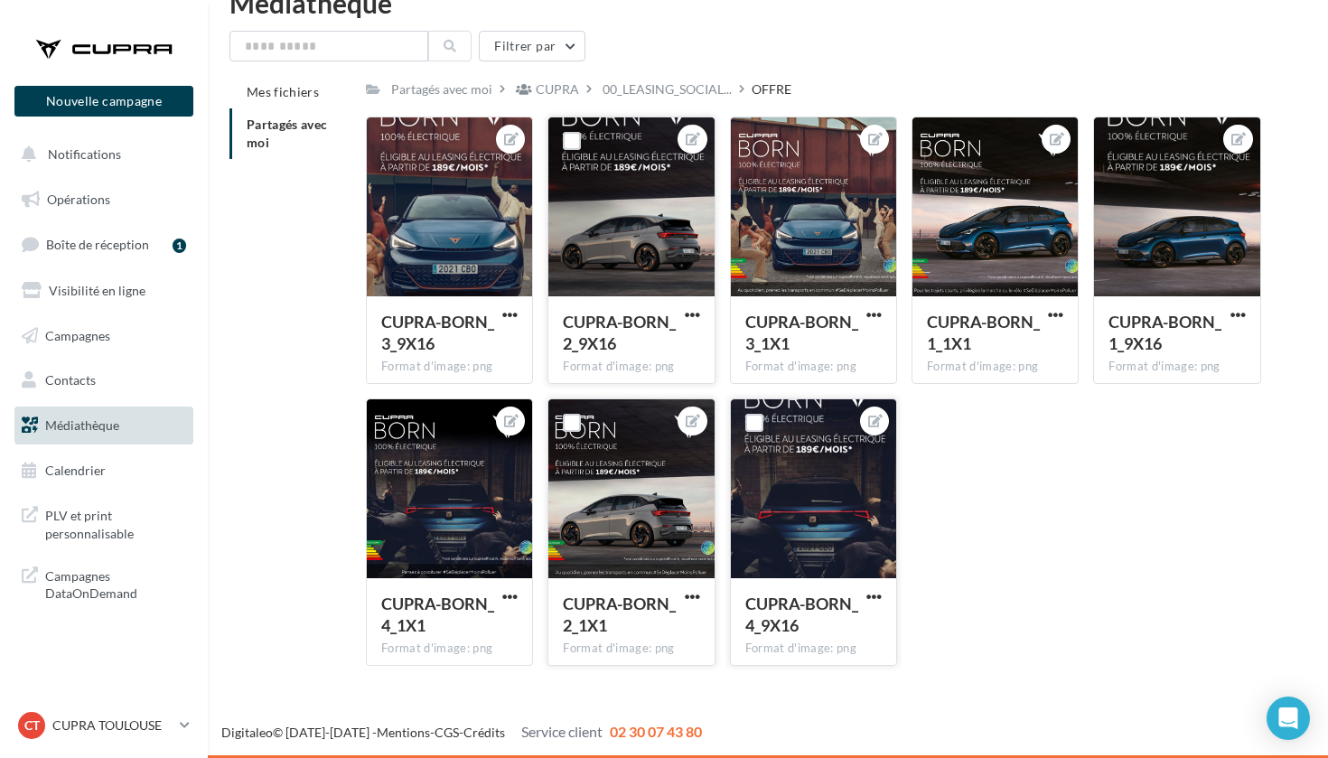
click at [809, 36] on div "Filtrer par" at bounding box center [768, 46] width 1077 height 31
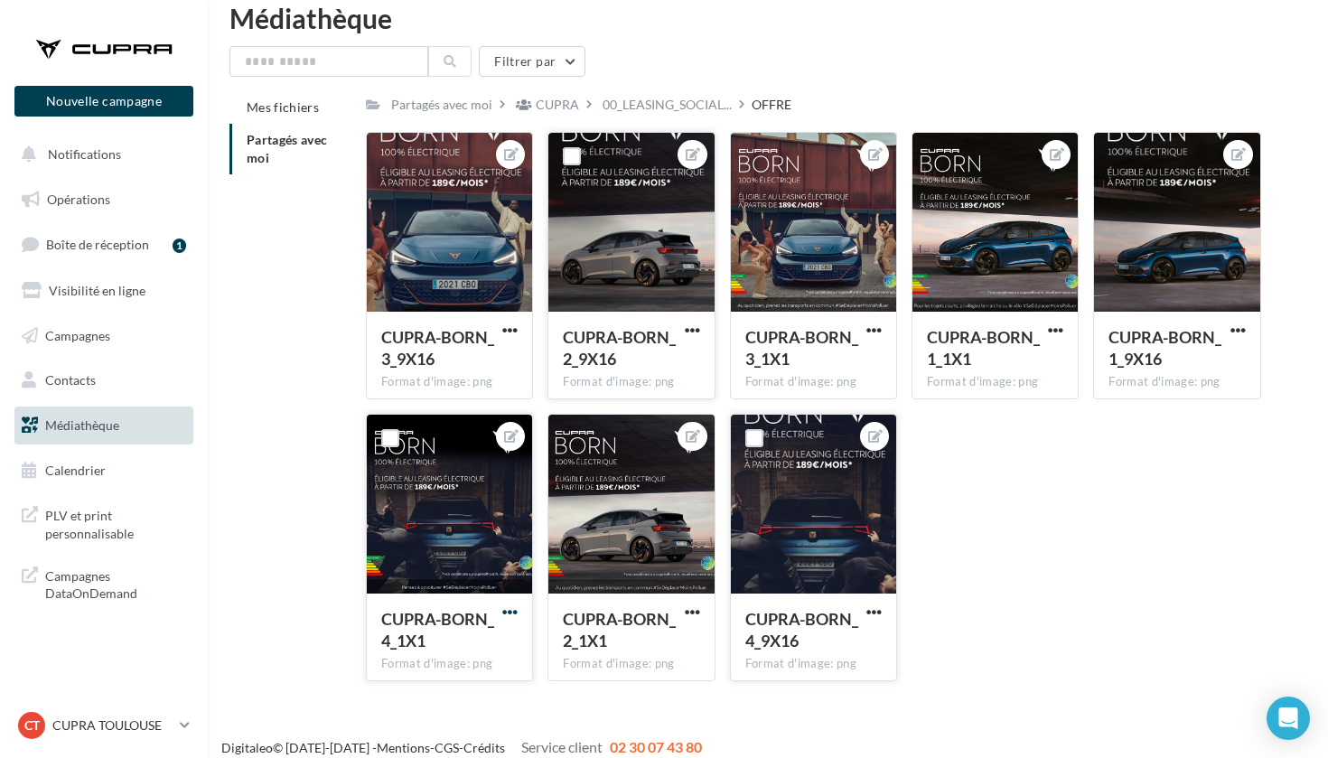
click at [516, 618] on span "button" at bounding box center [509, 612] width 15 height 15
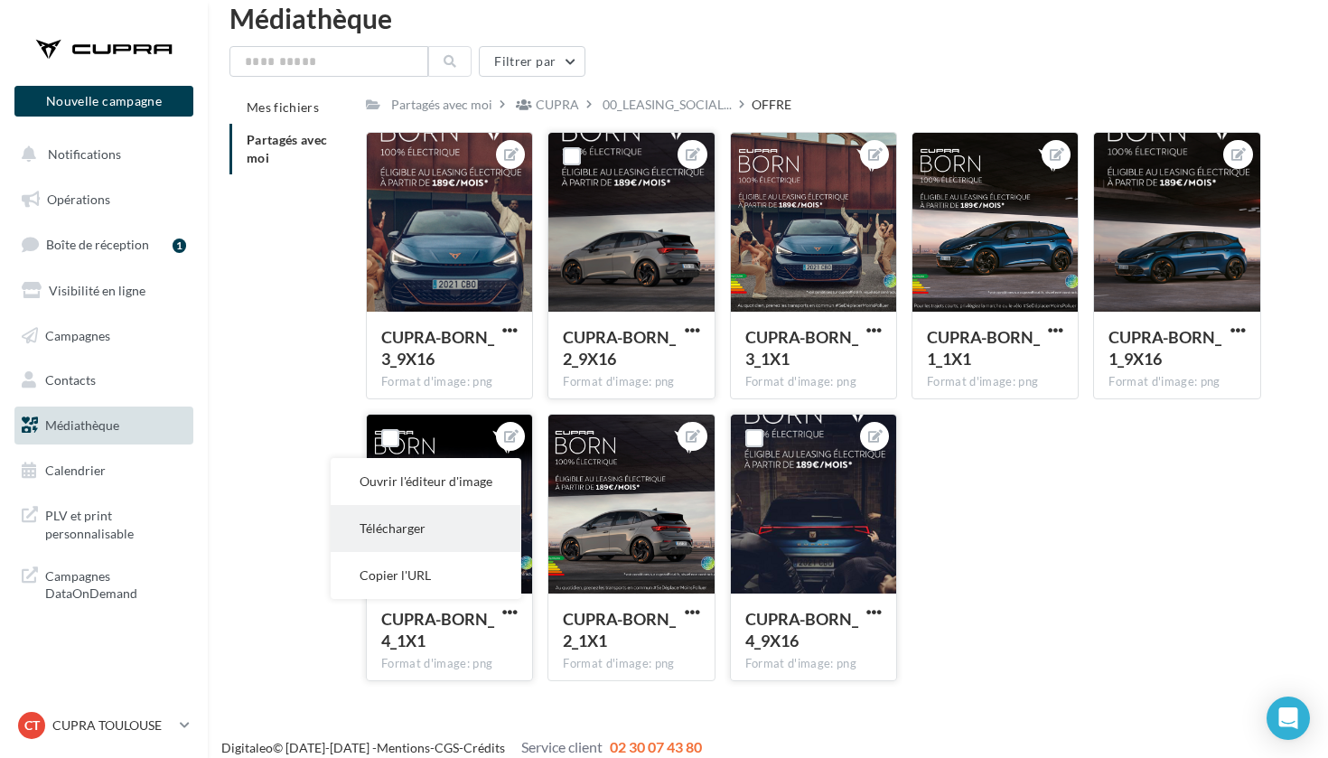
click at [457, 534] on button "Télécharger" at bounding box center [426, 528] width 191 height 47
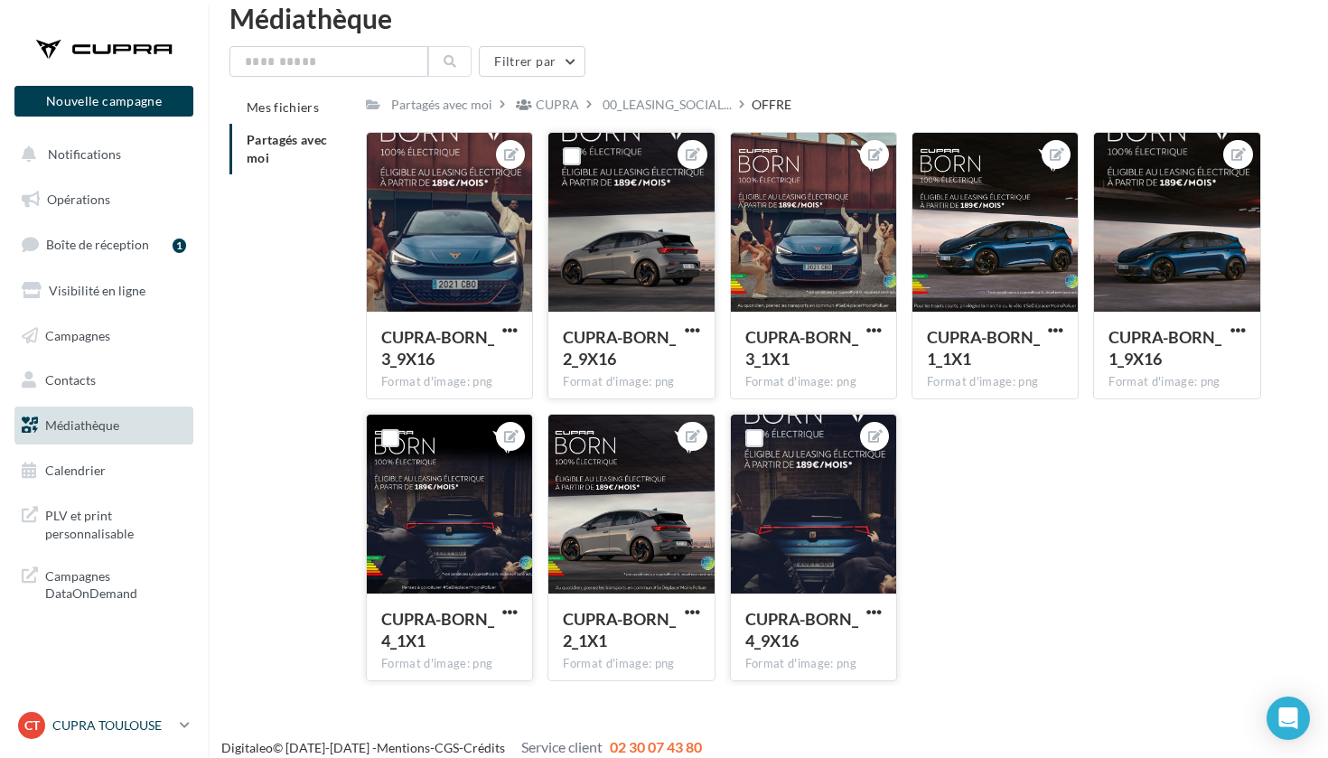
click at [100, 727] on p "CUPRA TOULOUSE" at bounding box center [112, 726] width 120 height 18
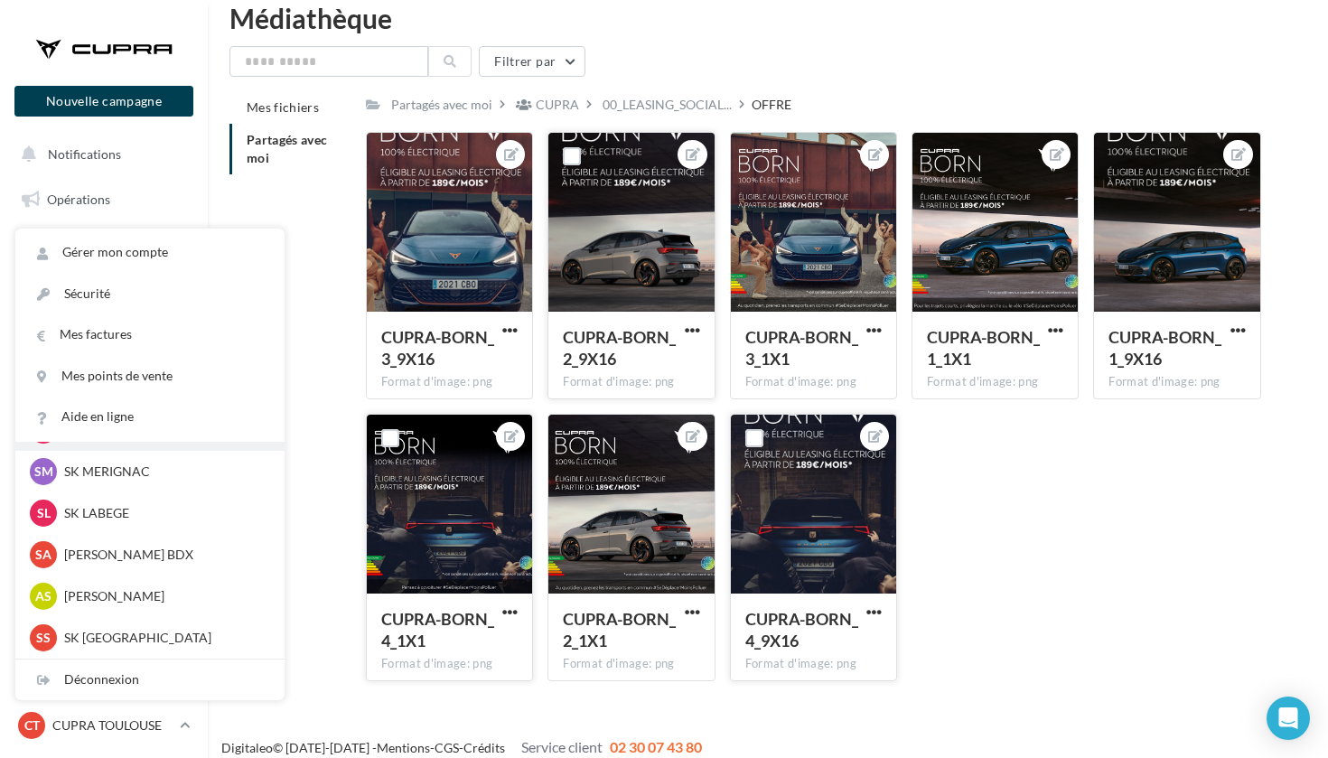
scroll to position [249, 0]
click at [112, 515] on p "SK LABEGE" at bounding box center [163, 514] width 199 height 18
